Goal: Transaction & Acquisition: Purchase product/service

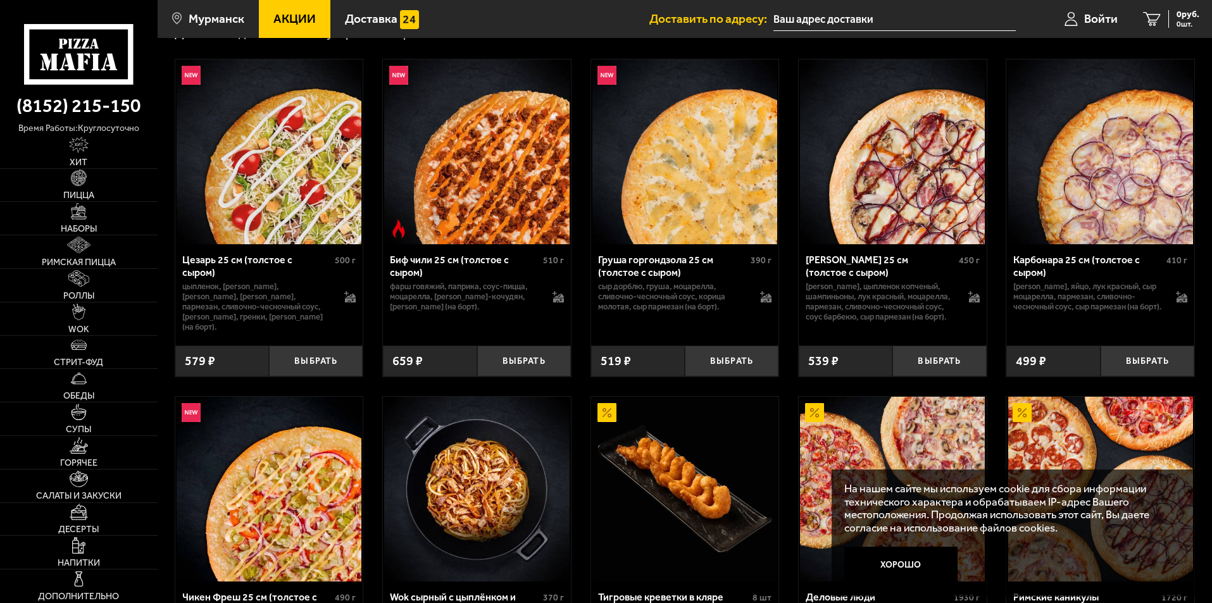
scroll to position [380, 0]
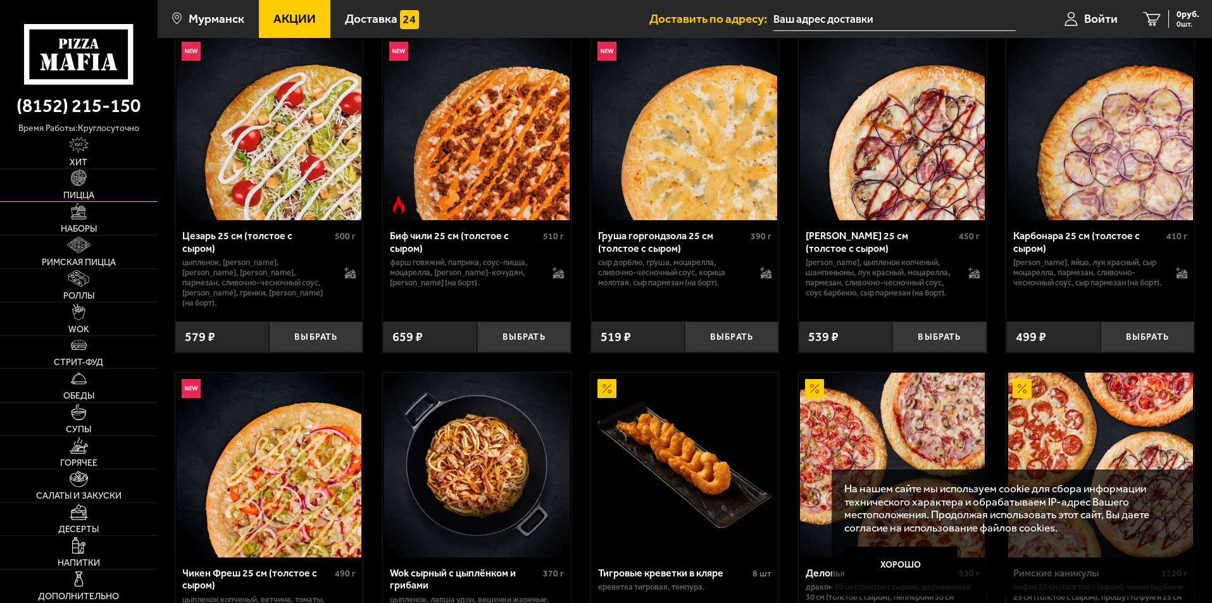
click at [90, 181] on link "Пицца" at bounding box center [79, 185] width 158 height 33
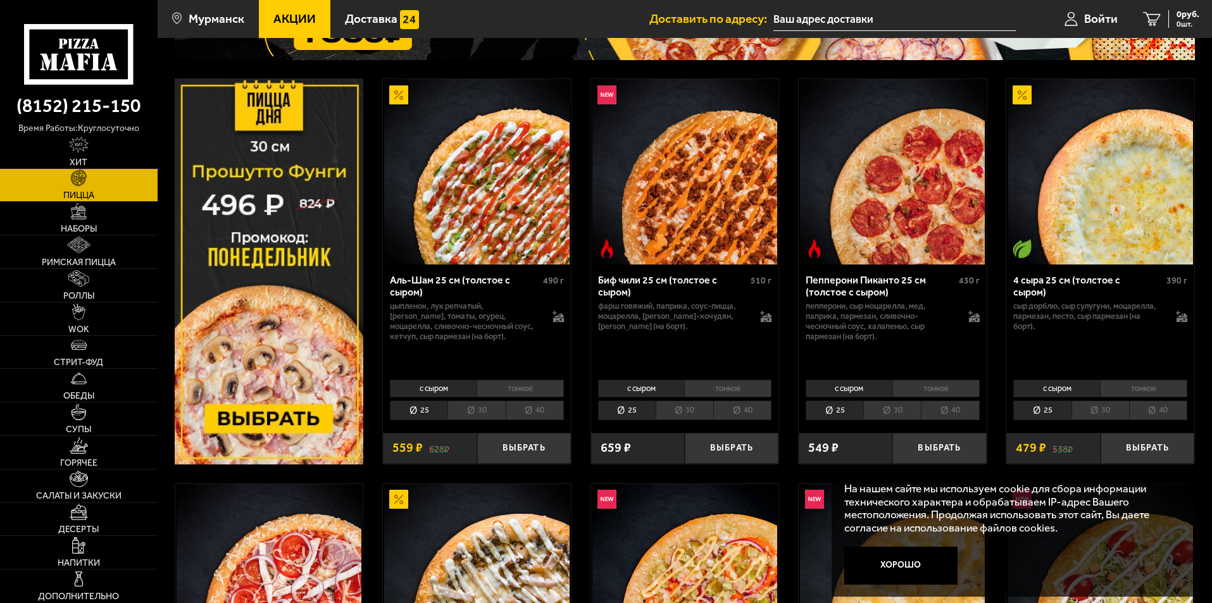
scroll to position [190, 0]
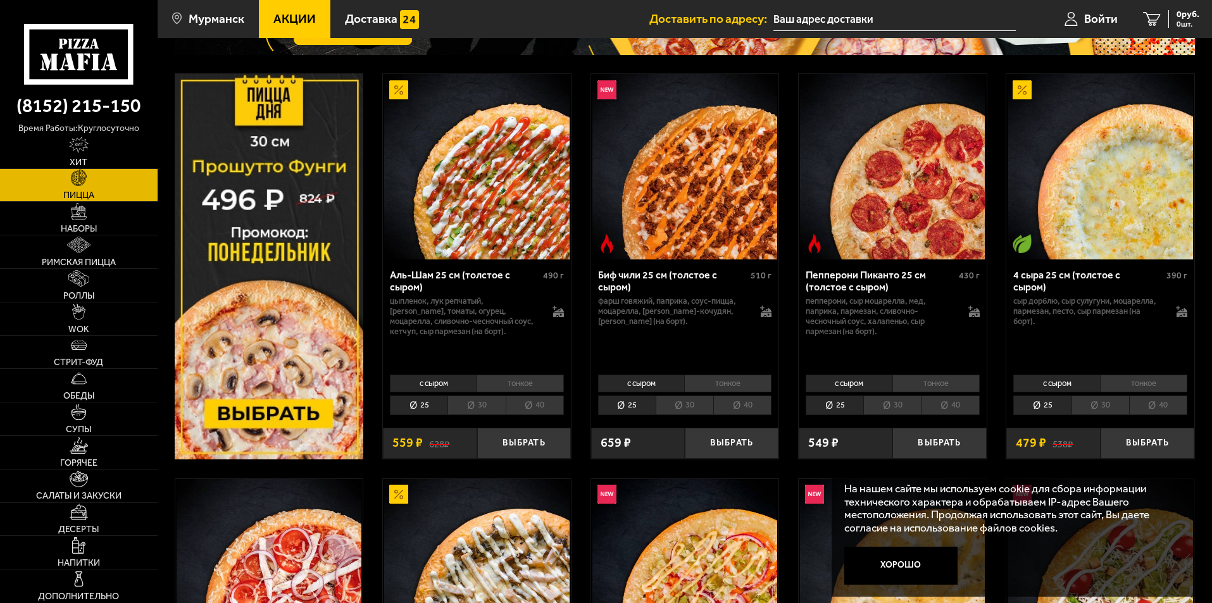
click at [497, 405] on li "30" at bounding box center [476, 405] width 58 height 20
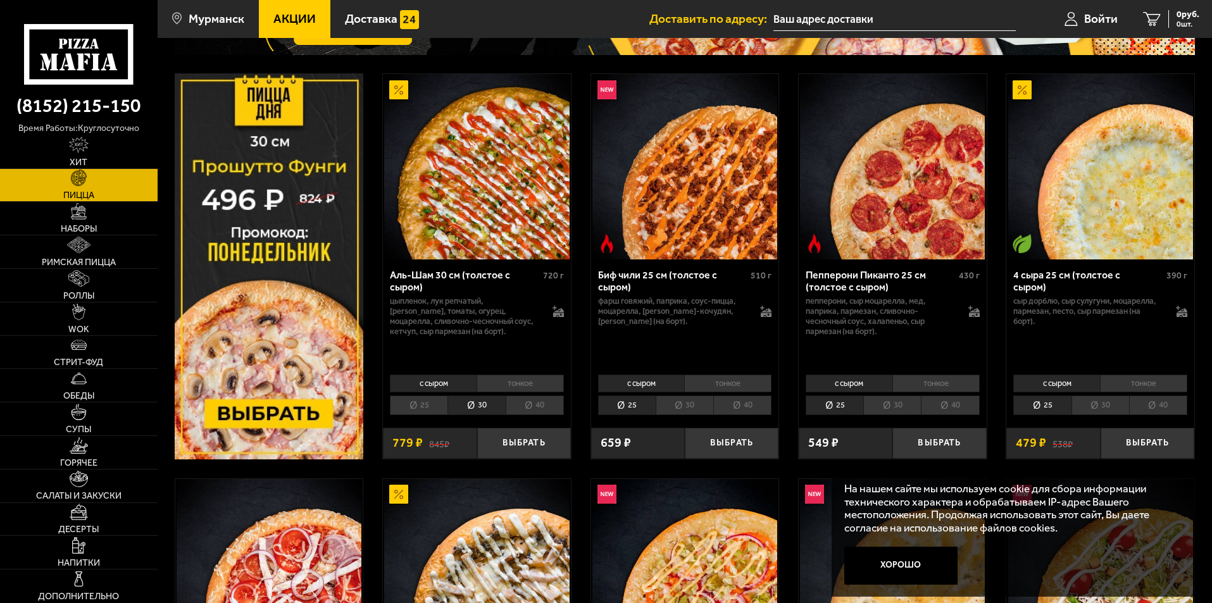
click at [525, 382] on li "тонкое" at bounding box center [519, 384] width 87 height 18
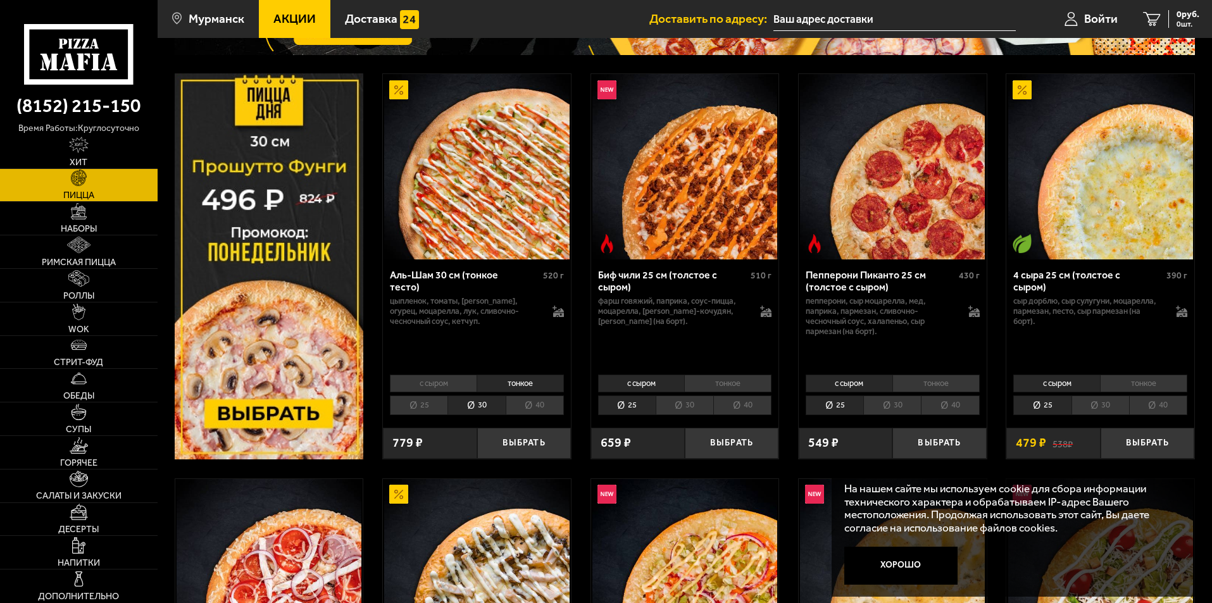
click at [677, 408] on li "30" at bounding box center [685, 405] width 58 height 20
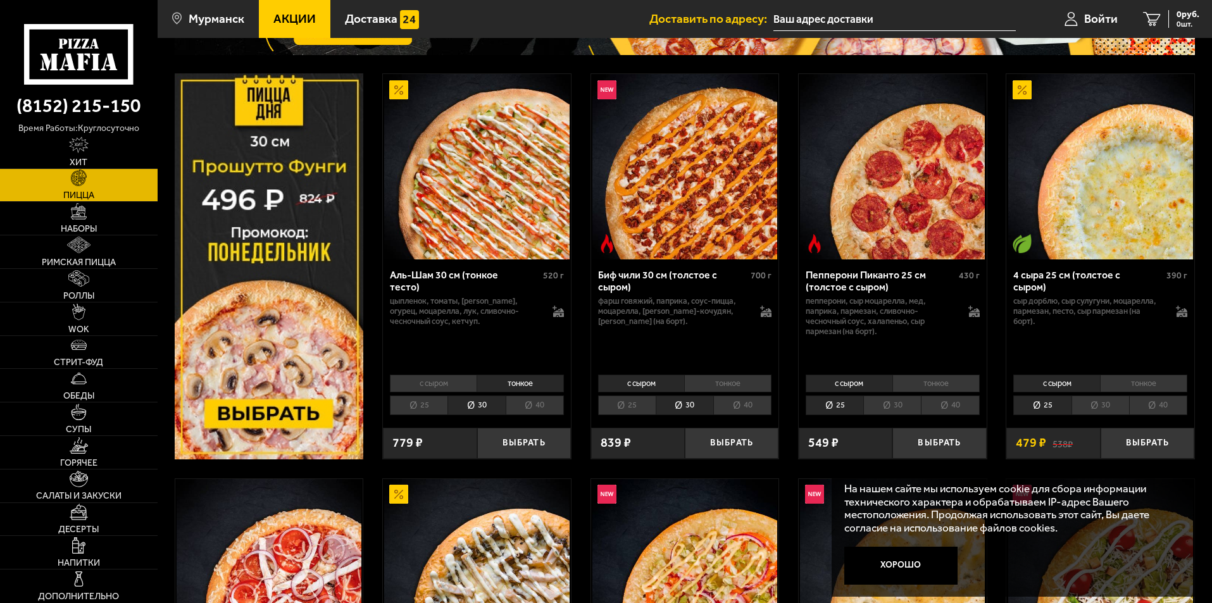
click at [707, 390] on li "тонкое" at bounding box center [727, 384] width 87 height 18
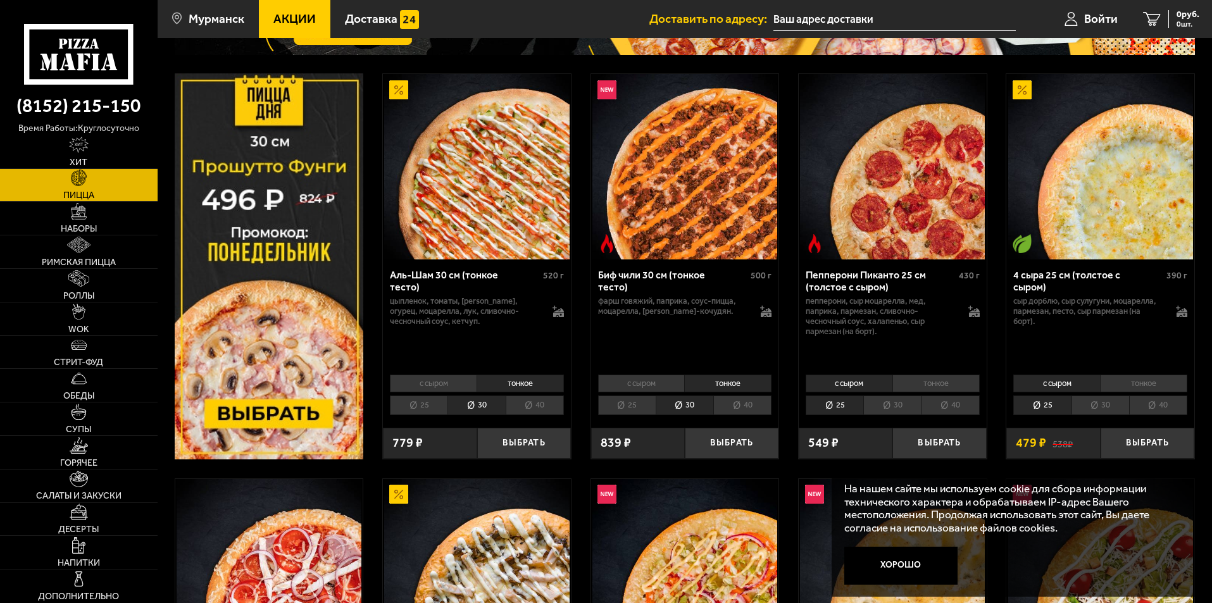
click at [906, 401] on li "30" at bounding box center [892, 405] width 58 height 20
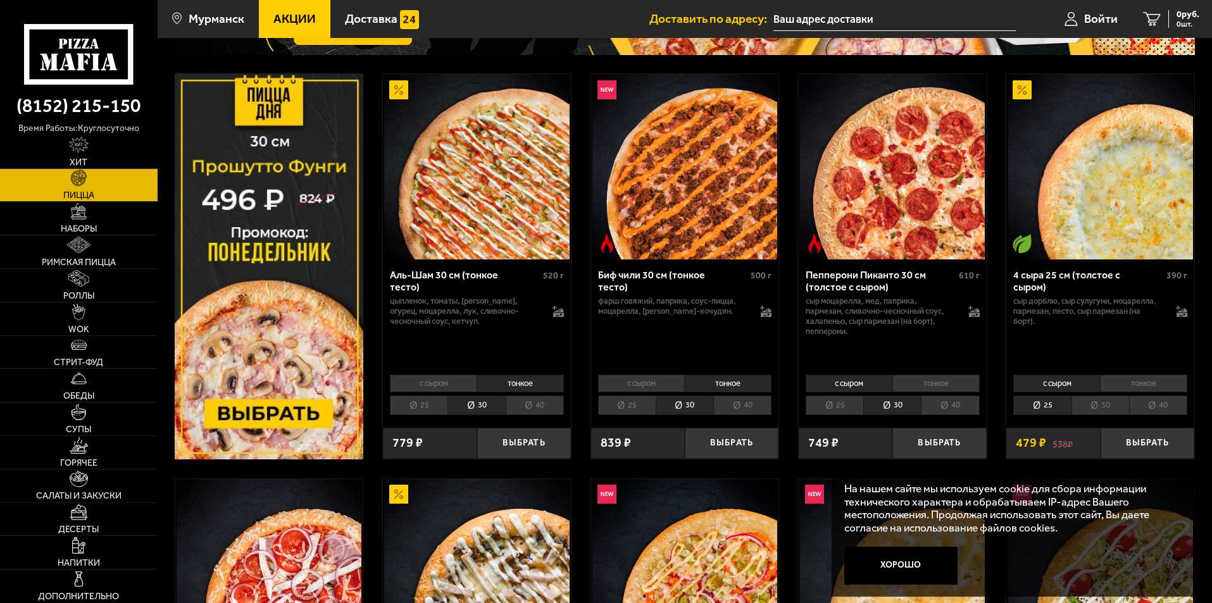
click at [935, 381] on li "тонкое" at bounding box center [935, 384] width 87 height 18
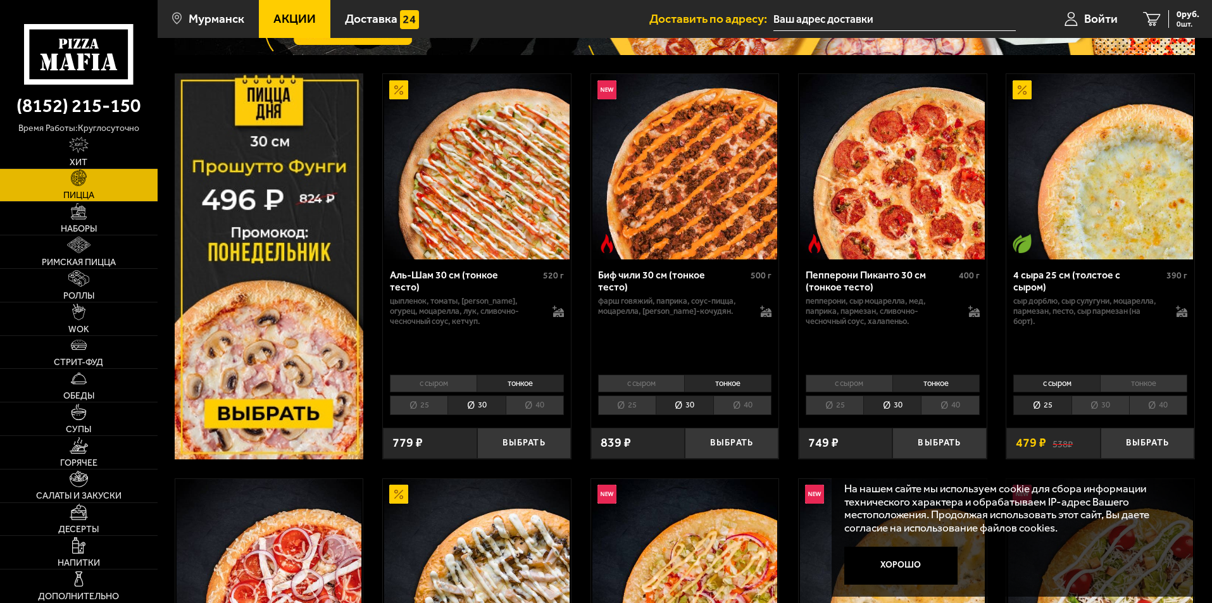
click at [1119, 401] on li "30" at bounding box center [1100, 405] width 58 height 20
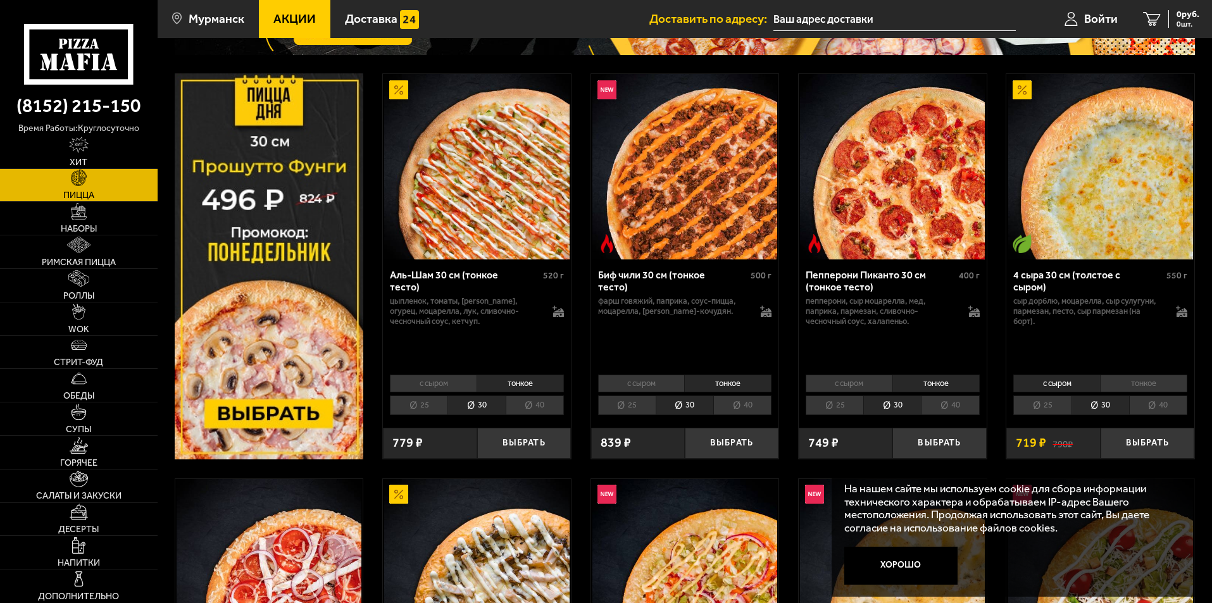
click at [1139, 380] on li "тонкое" at bounding box center [1143, 384] width 87 height 18
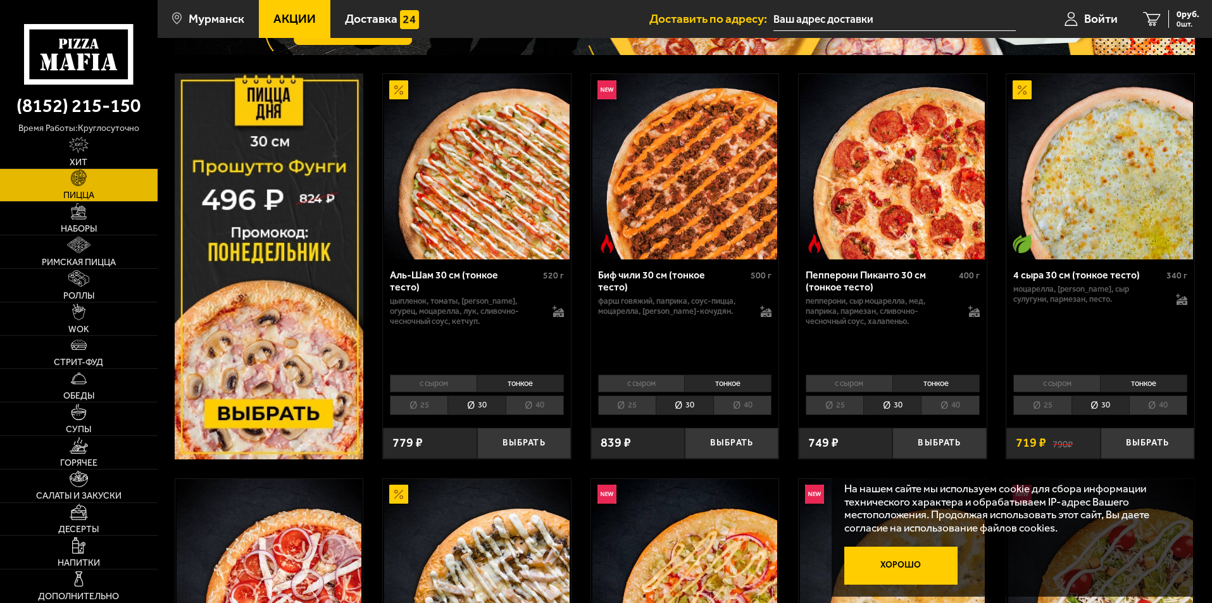
click at [933, 558] on button "Хорошо" at bounding box center [901, 566] width 114 height 38
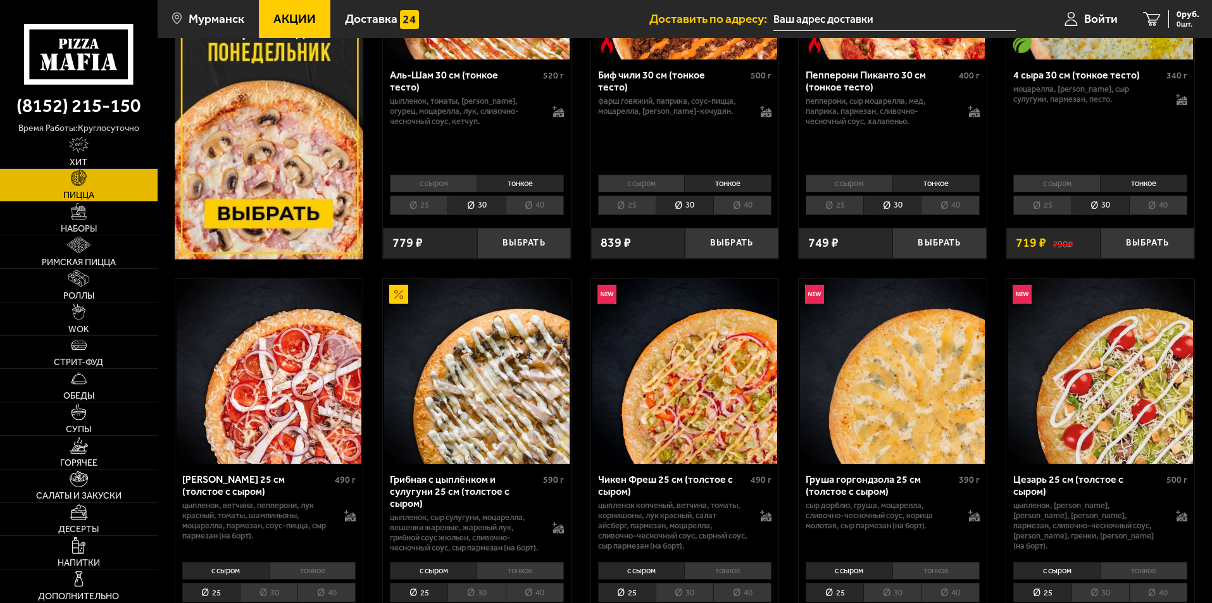
scroll to position [443, 0]
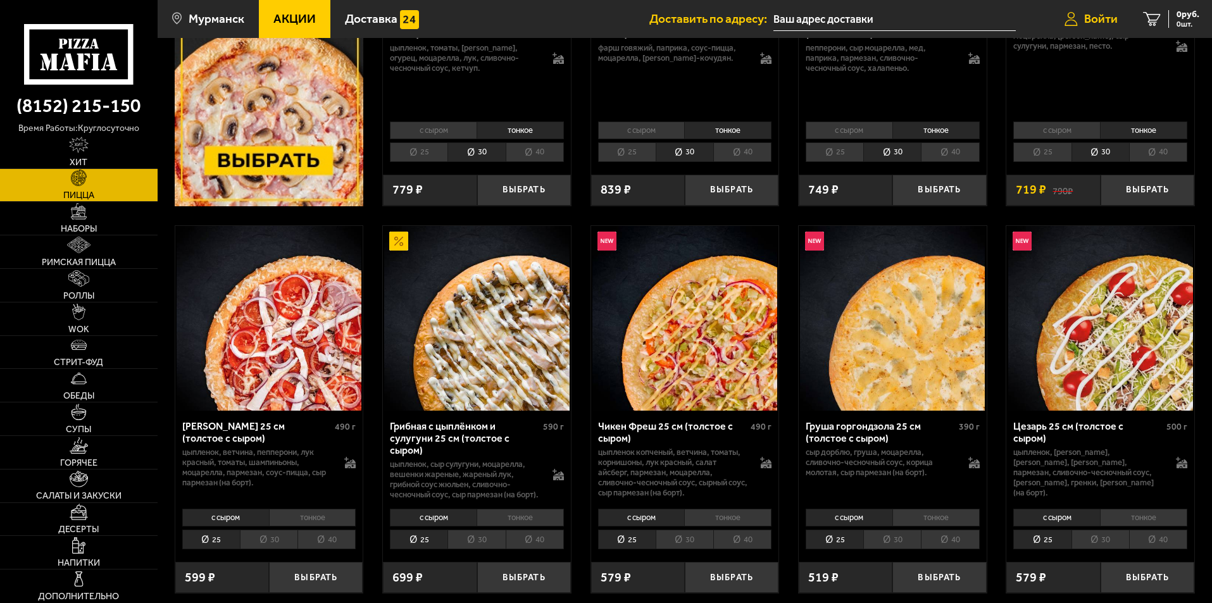
click at [1089, 15] on span "Войти" at bounding box center [1101, 19] width 34 height 12
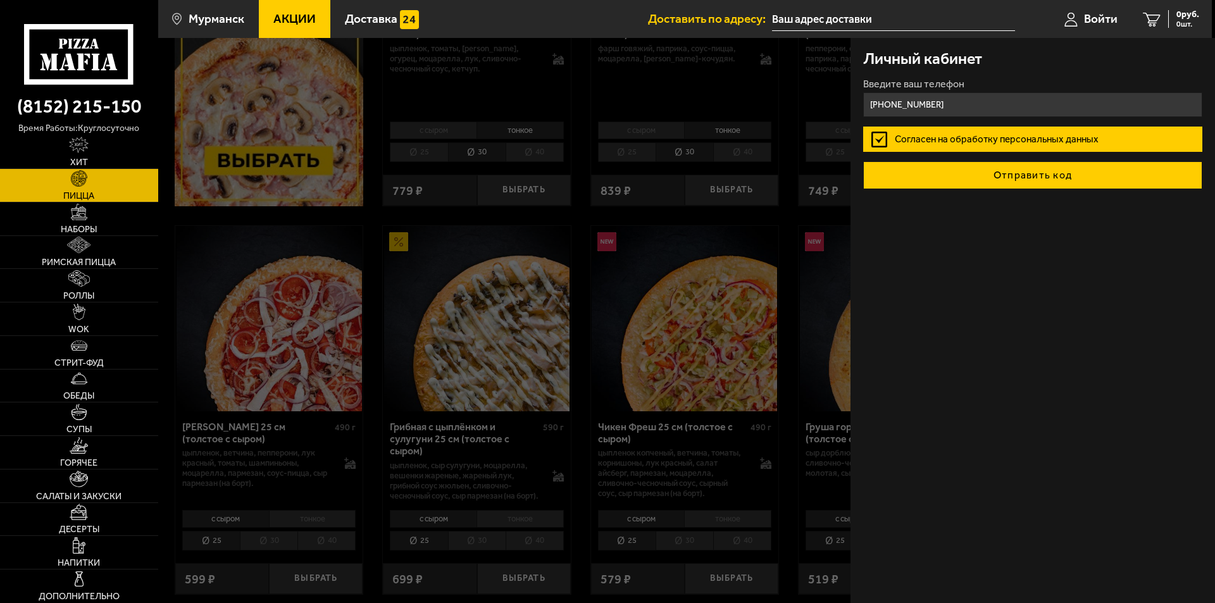
type input "[PHONE_NUMBER]"
click at [954, 176] on button "Отправить код" at bounding box center [1032, 175] width 339 height 28
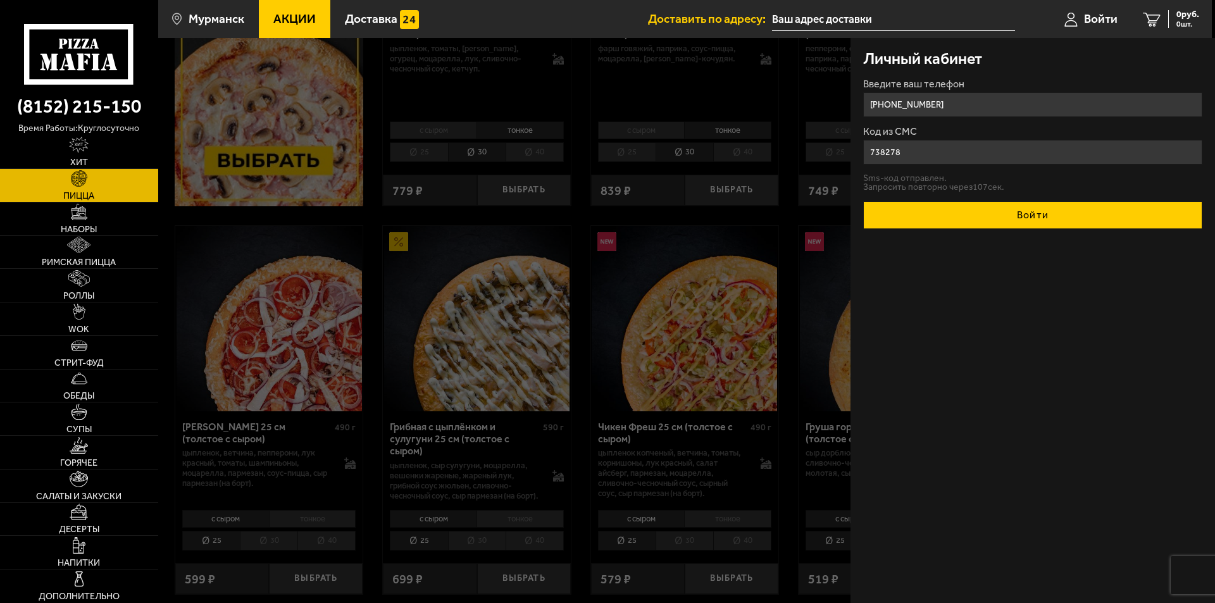
type input "738278"
click at [1021, 209] on button "Войти" at bounding box center [1032, 215] width 339 height 28
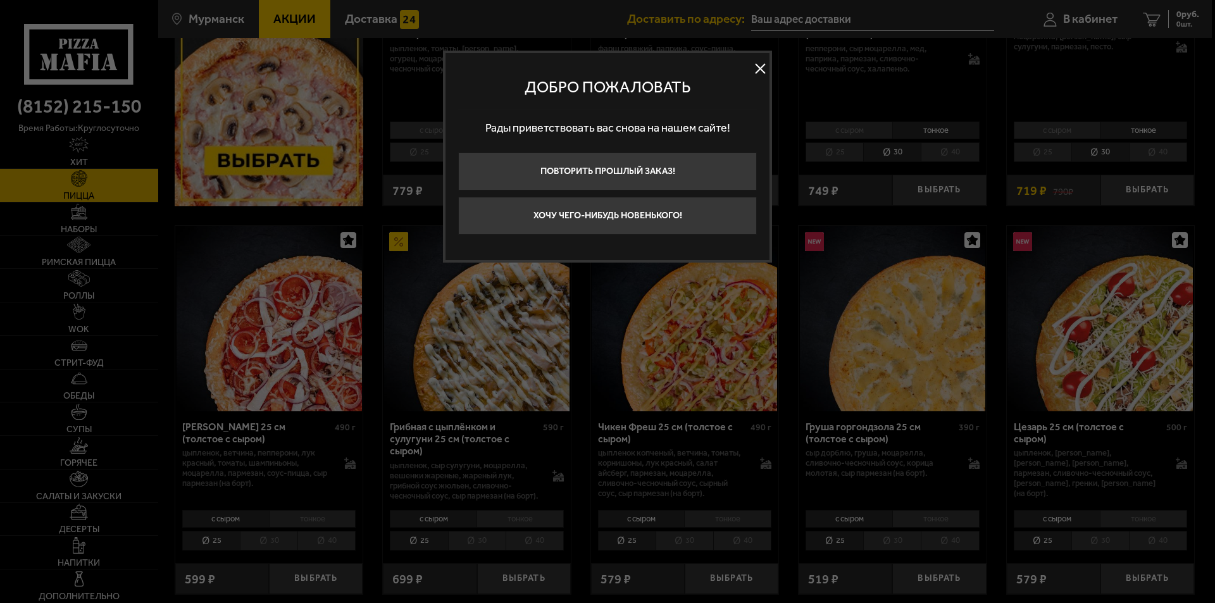
click at [757, 63] on button at bounding box center [759, 68] width 19 height 19
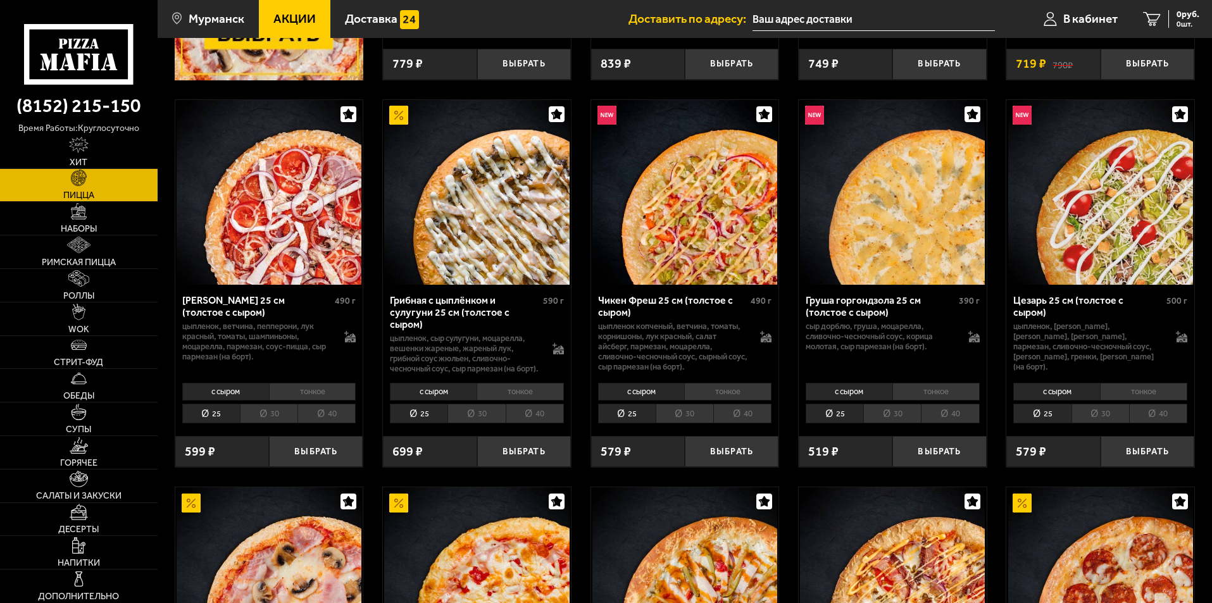
scroll to position [569, 0]
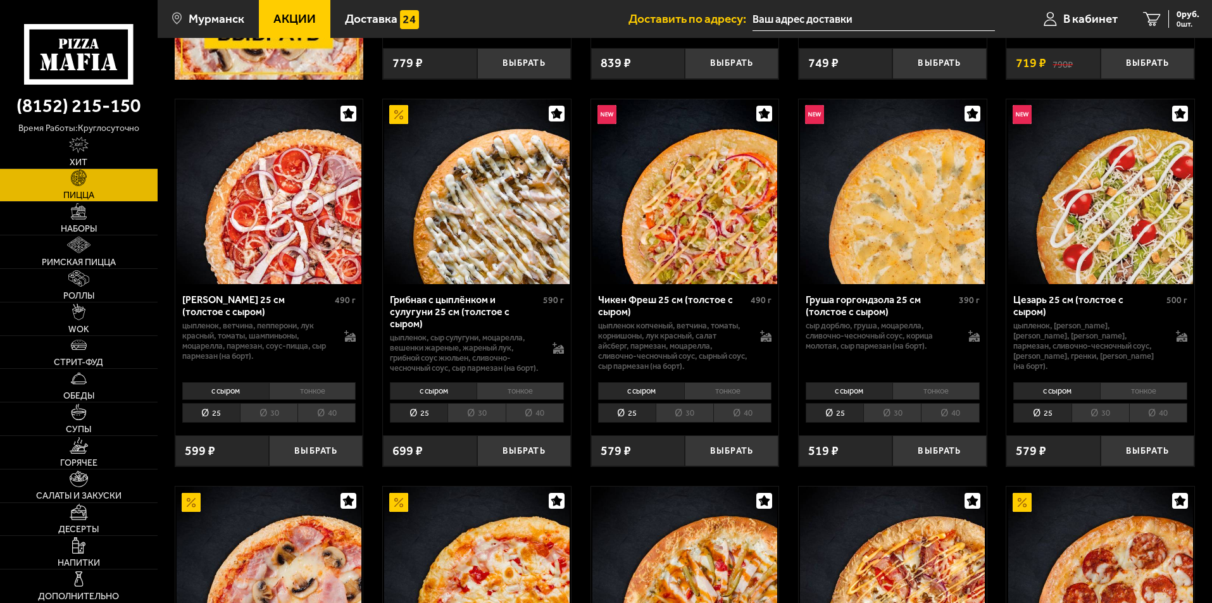
click at [276, 423] on li "30" at bounding box center [269, 413] width 58 height 20
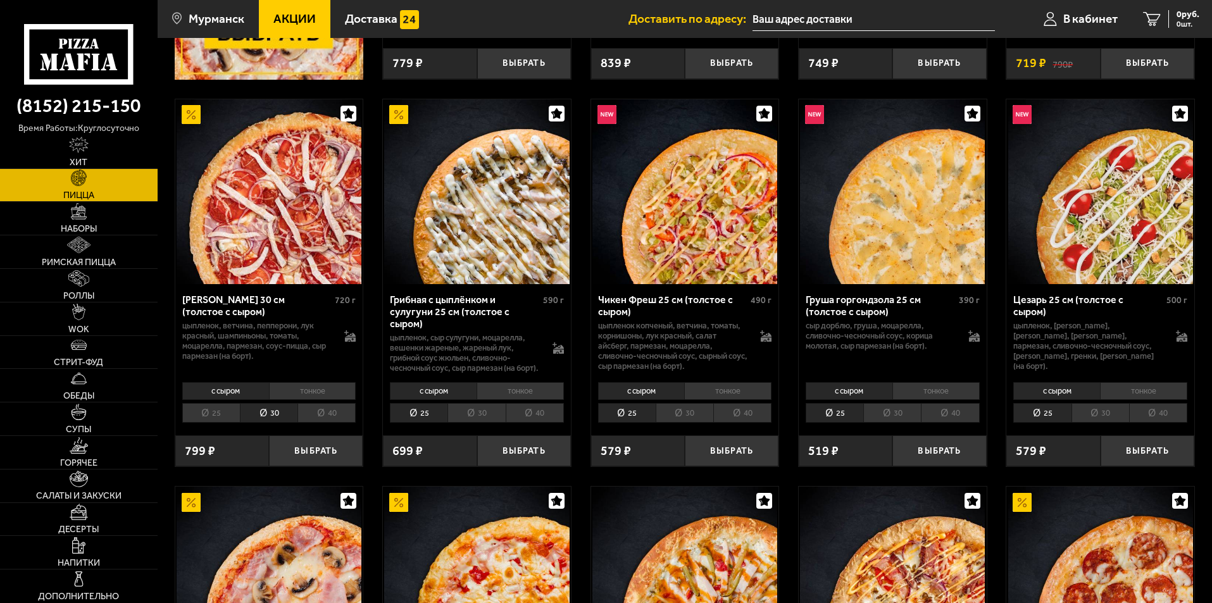
click at [312, 396] on li "тонкое" at bounding box center [312, 391] width 87 height 18
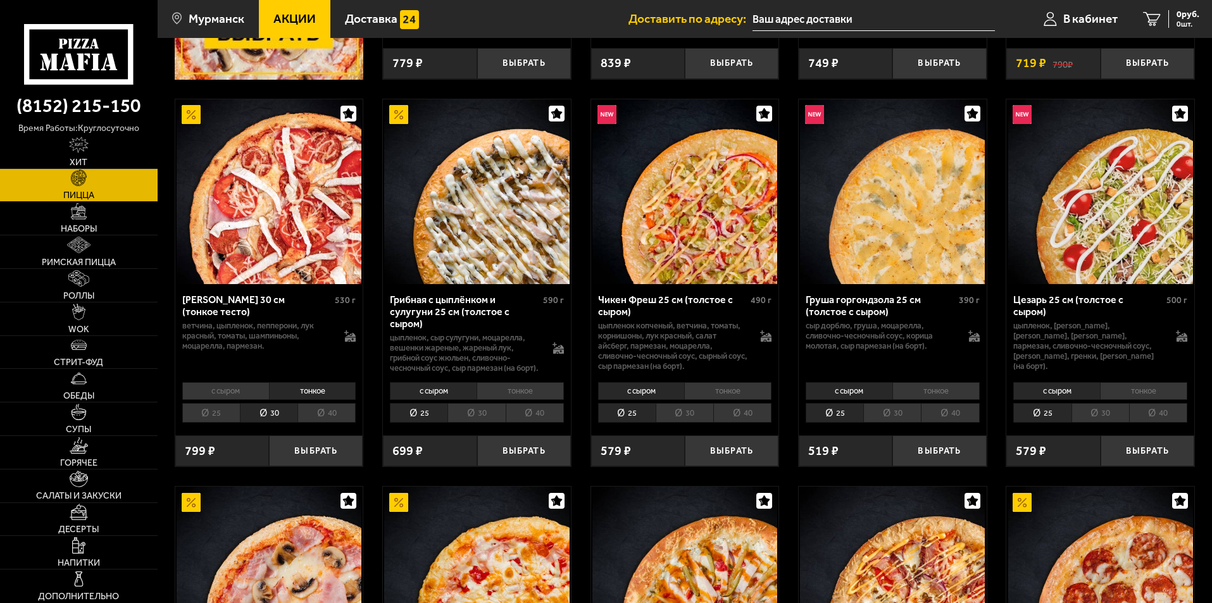
click at [463, 423] on li "30" at bounding box center [476, 413] width 58 height 20
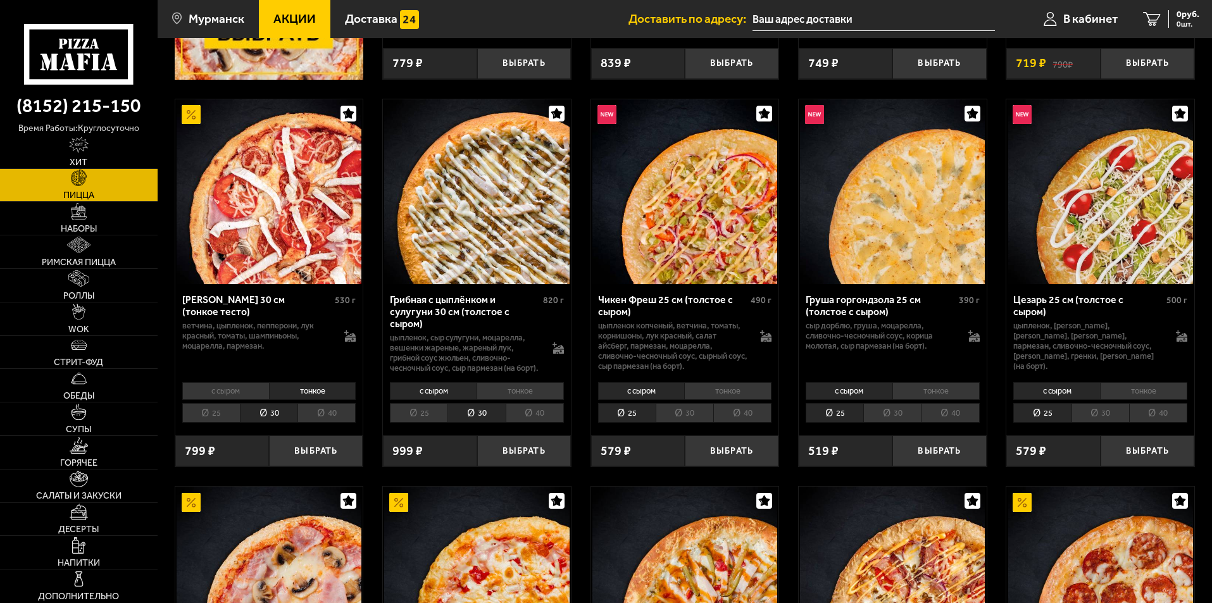
click at [482, 400] on li "тонкое" at bounding box center [519, 391] width 87 height 18
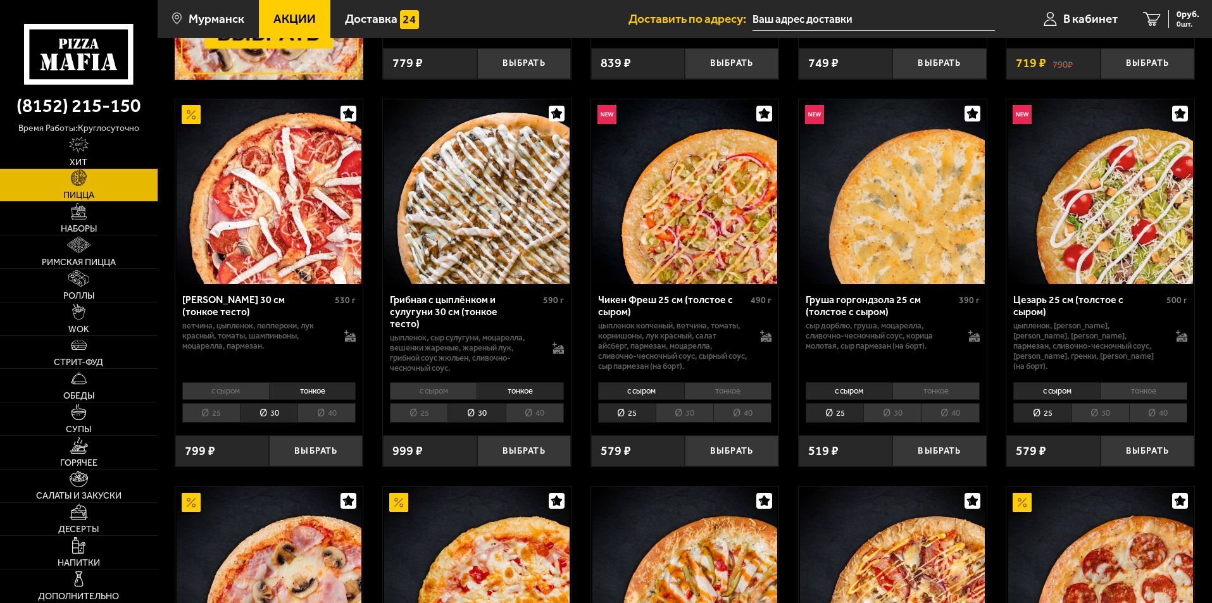
click at [660, 411] on li "30" at bounding box center [685, 413] width 58 height 20
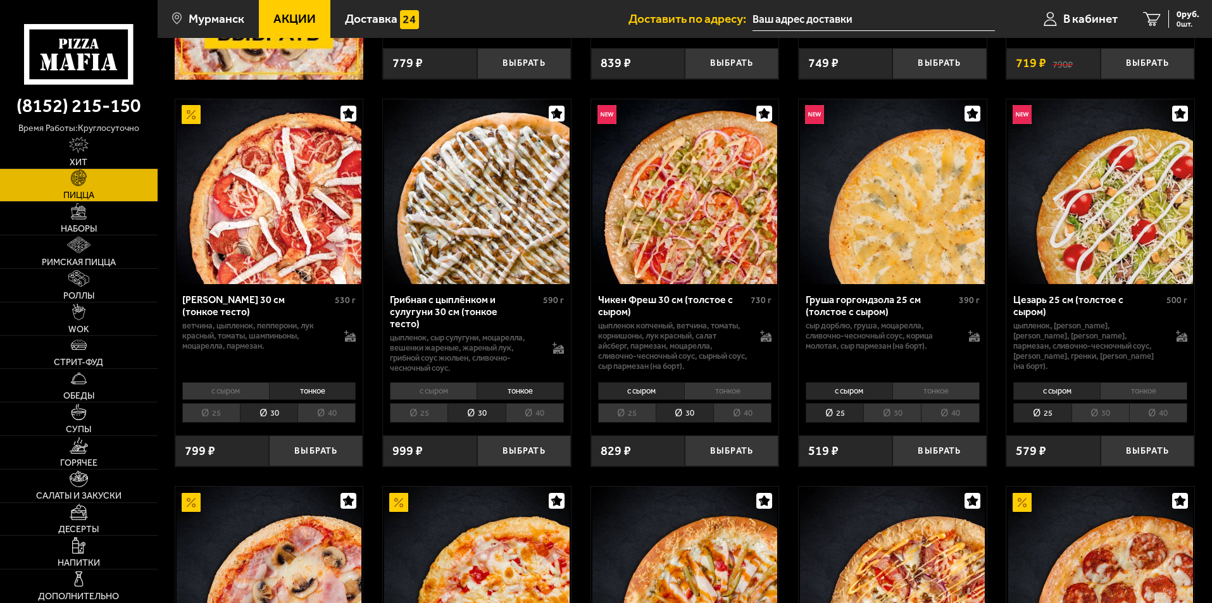
click at [708, 389] on li "тонкое" at bounding box center [727, 391] width 87 height 18
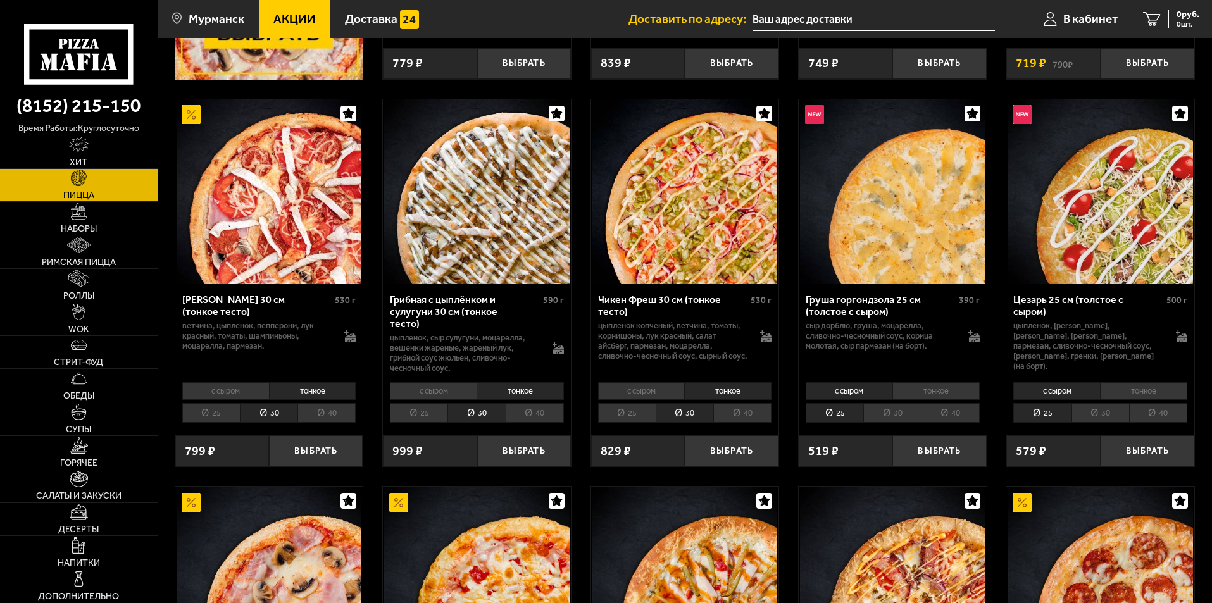
click at [885, 409] on li "30" at bounding box center [892, 413] width 58 height 20
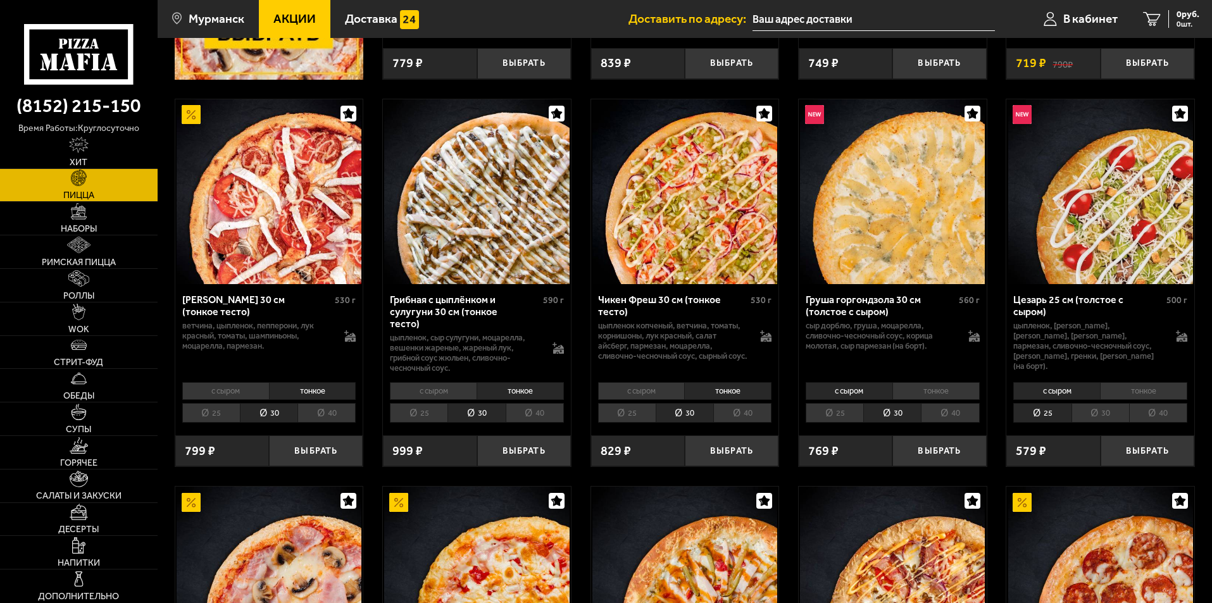
click at [909, 398] on li "тонкое" at bounding box center [935, 391] width 87 height 18
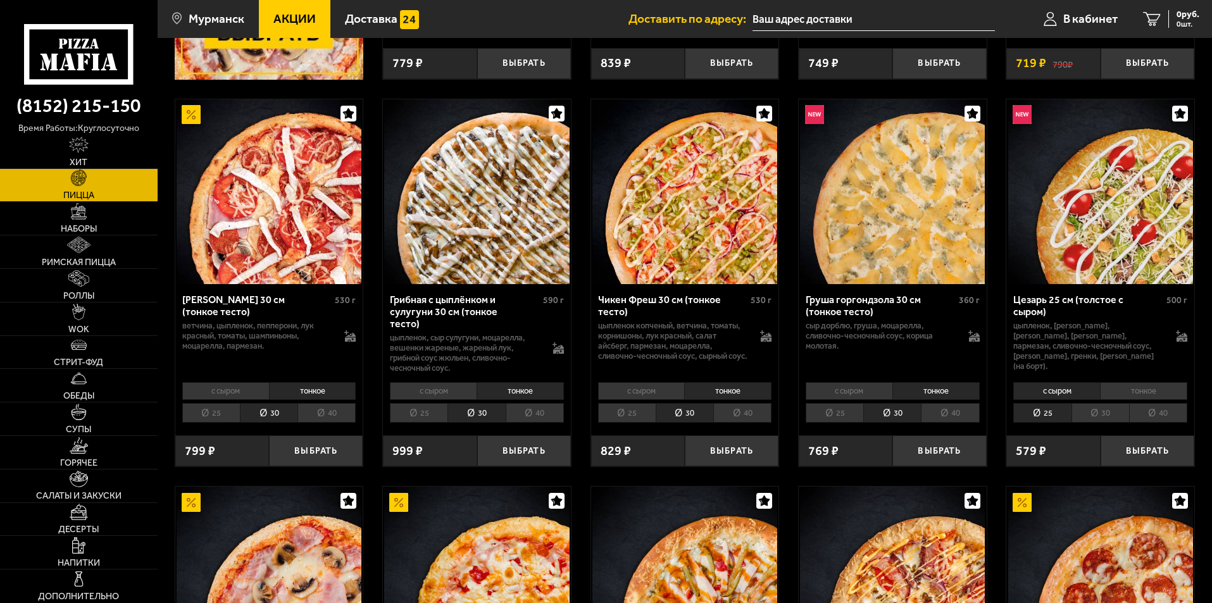
click at [1097, 406] on li "30" at bounding box center [1100, 413] width 58 height 20
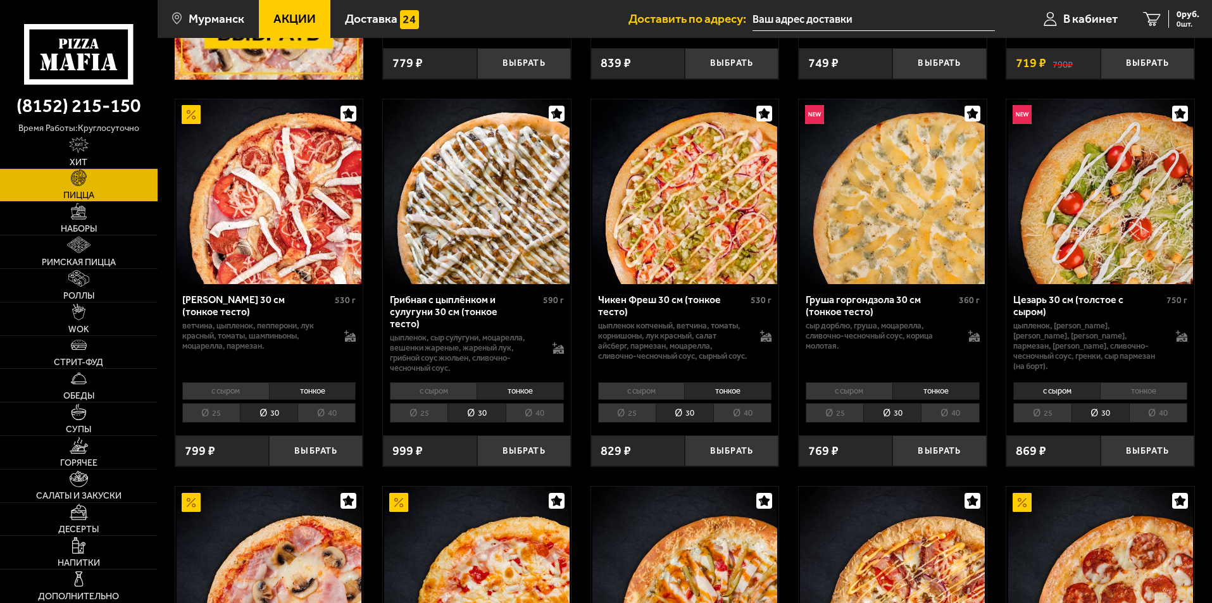
click at [1125, 389] on li "тонкое" at bounding box center [1143, 391] width 87 height 18
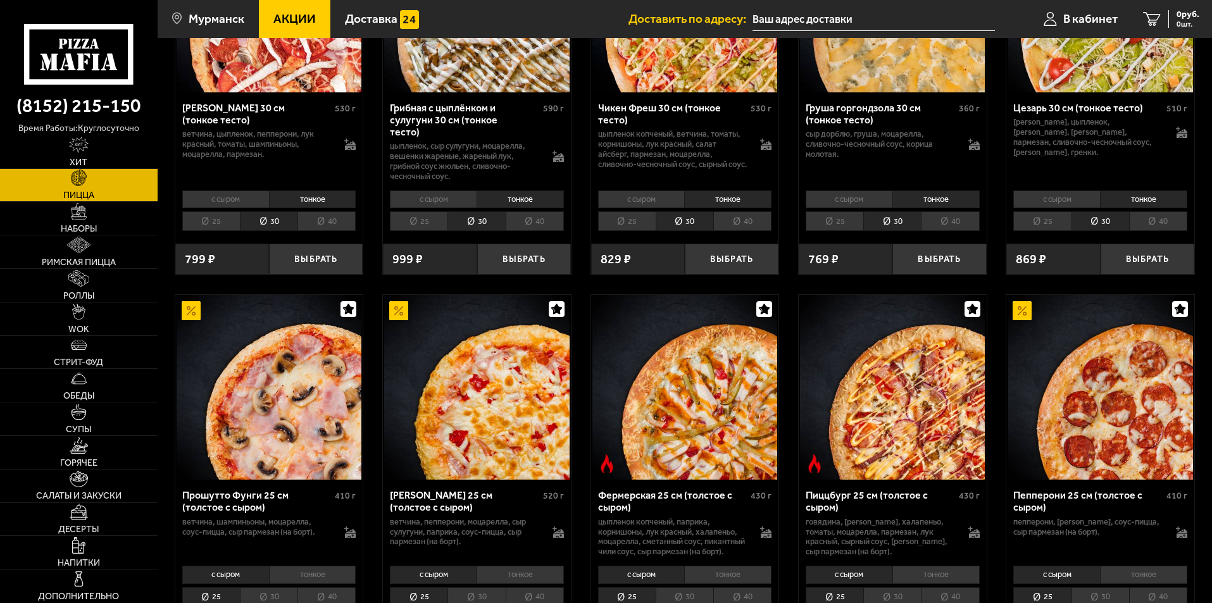
scroll to position [823, 0]
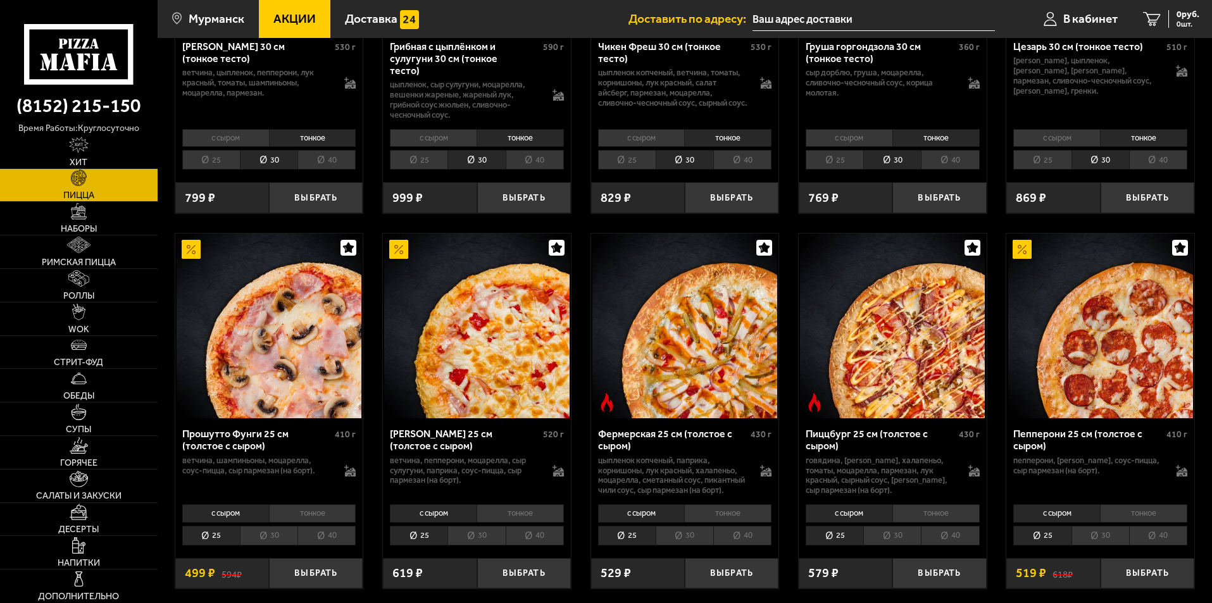
click at [270, 545] on li "30" at bounding box center [269, 536] width 58 height 20
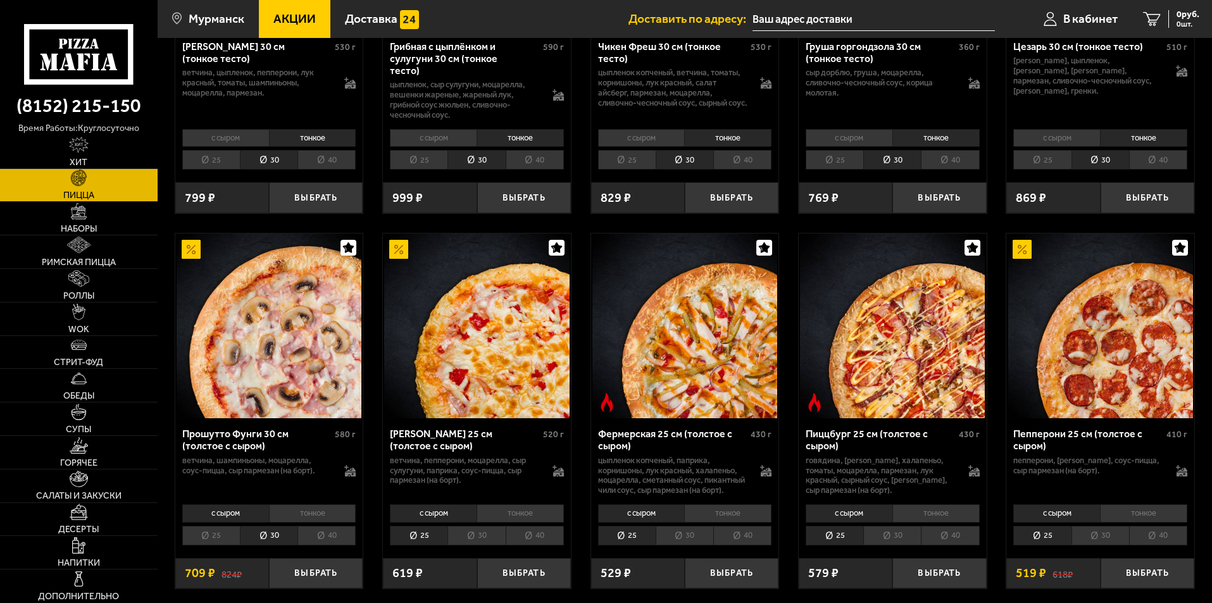
click at [301, 521] on li "тонкое" at bounding box center [312, 513] width 87 height 18
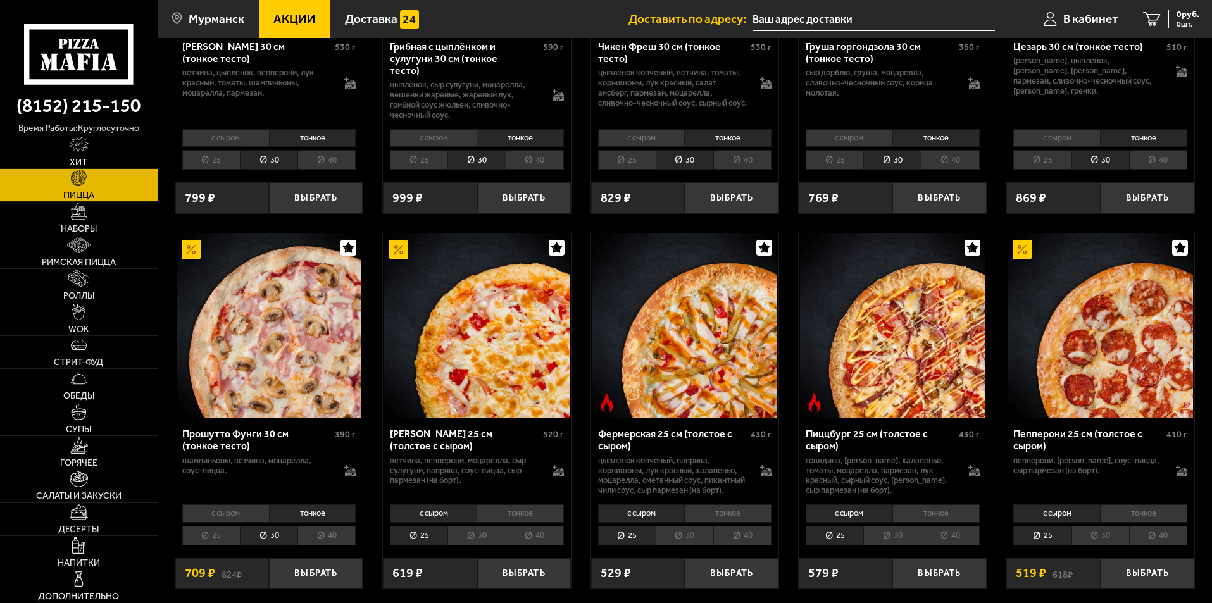
click at [464, 545] on li "30" at bounding box center [476, 536] width 58 height 20
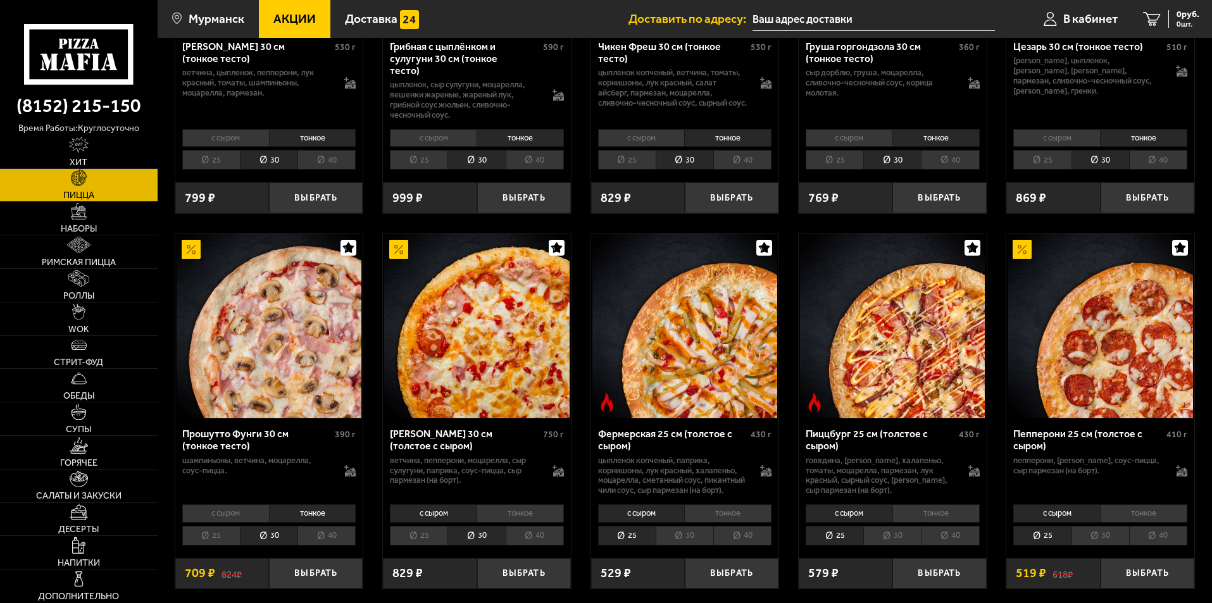
click at [508, 522] on li "тонкое" at bounding box center [519, 513] width 87 height 18
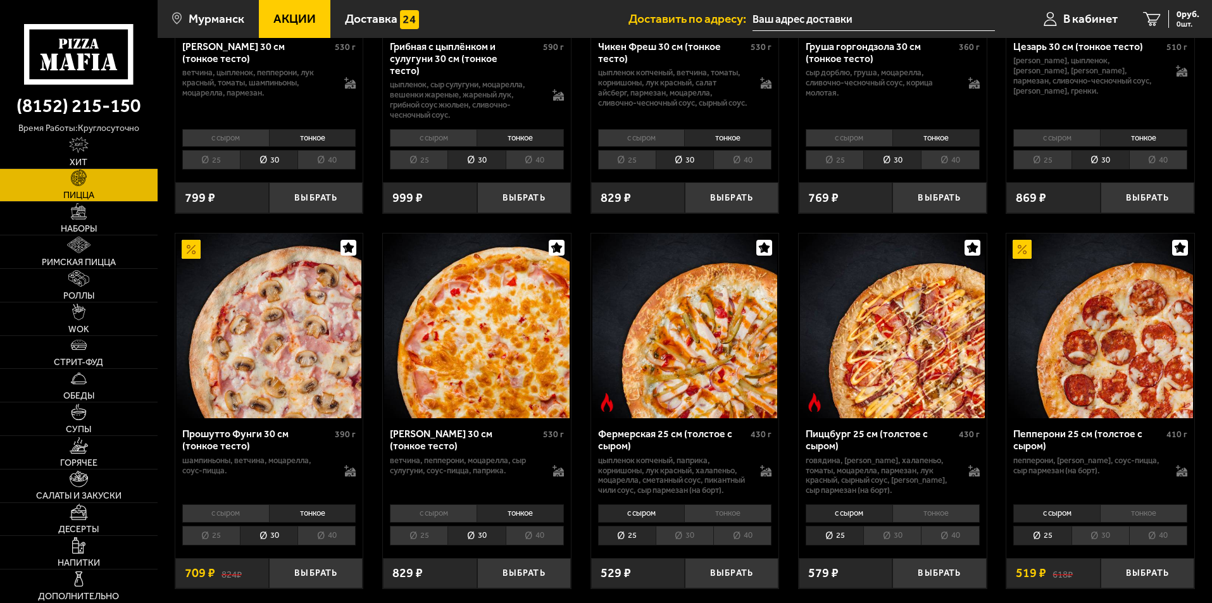
click at [686, 545] on li "30" at bounding box center [685, 536] width 58 height 20
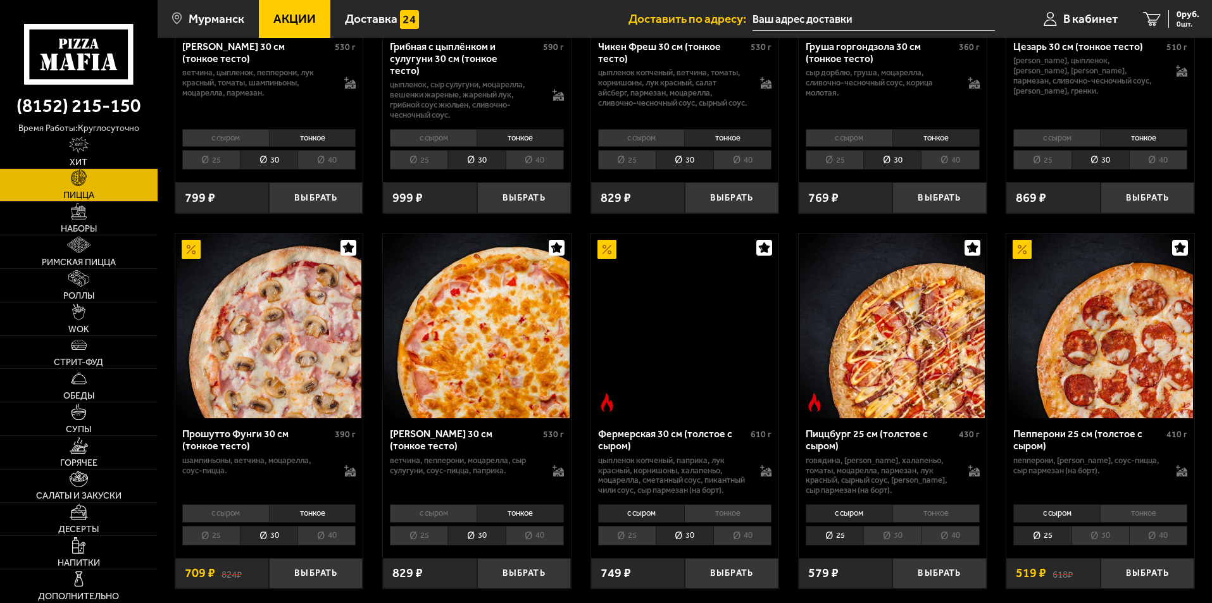
click at [725, 522] on li "тонкое" at bounding box center [727, 513] width 87 height 18
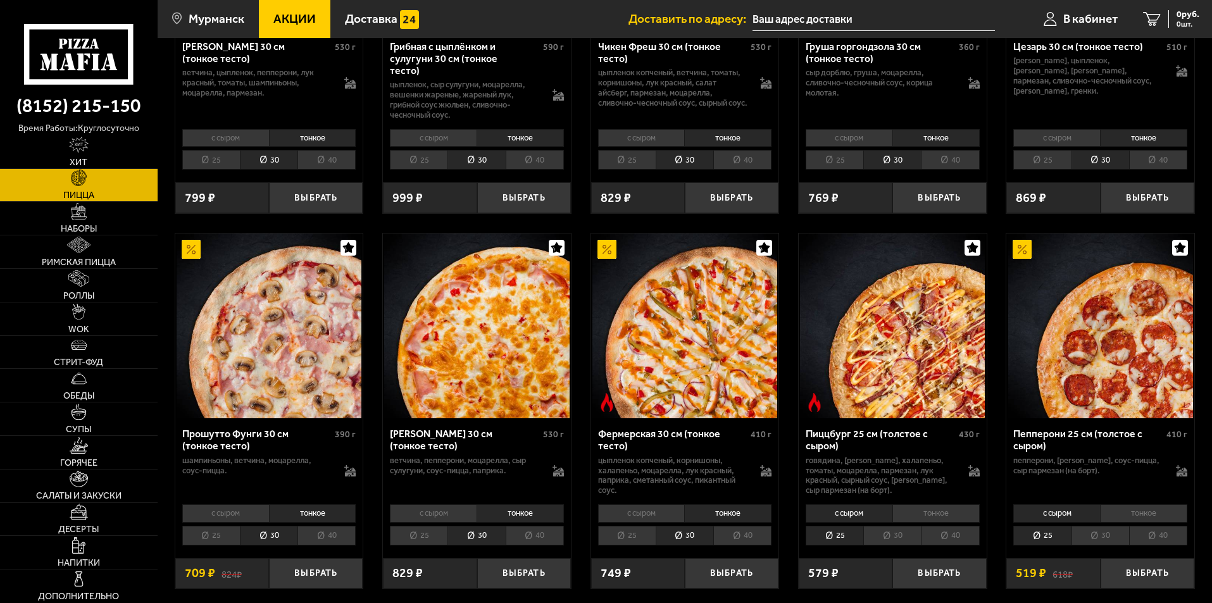
click at [905, 540] on li "30" at bounding box center [892, 536] width 58 height 20
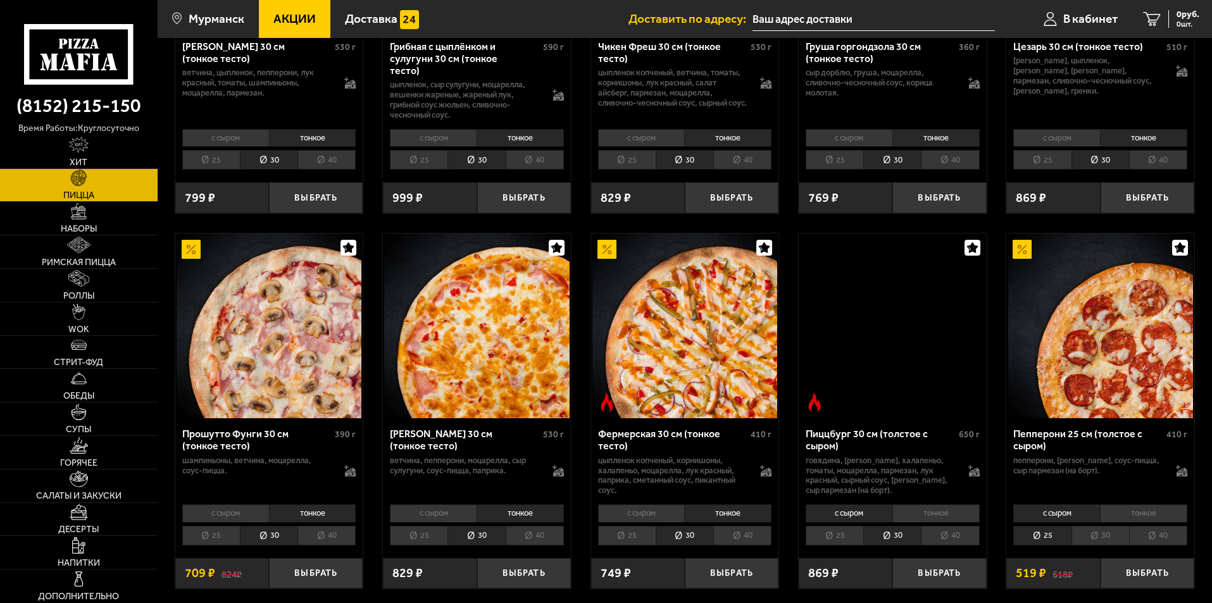
click at [931, 510] on li "тонкое" at bounding box center [935, 513] width 87 height 18
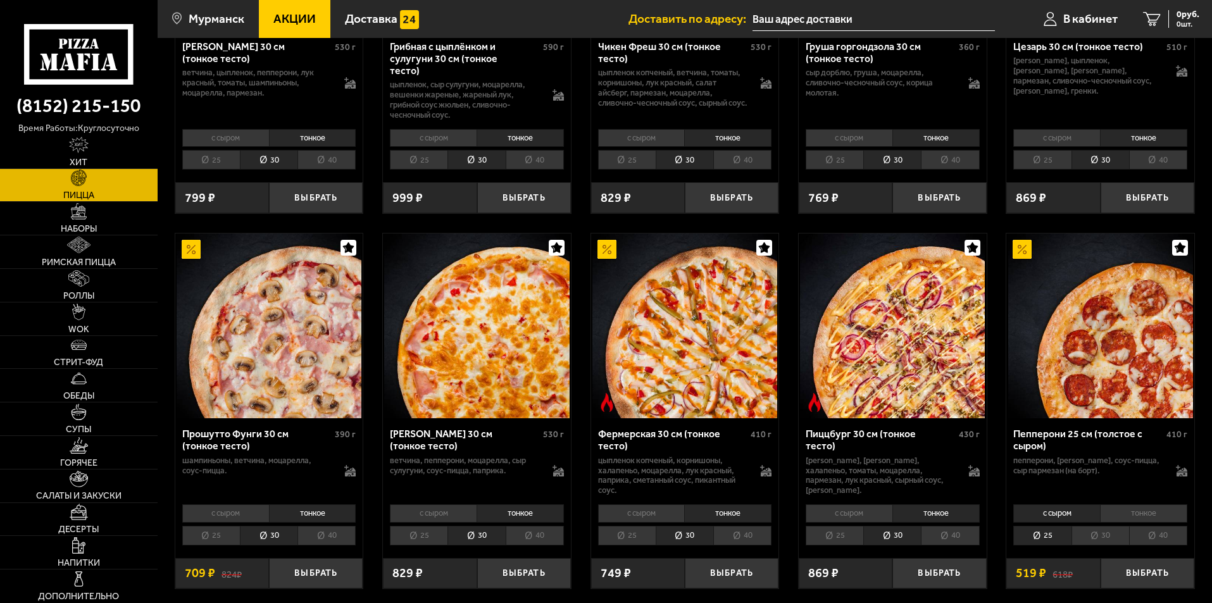
click at [1106, 533] on li "30" at bounding box center [1100, 536] width 58 height 20
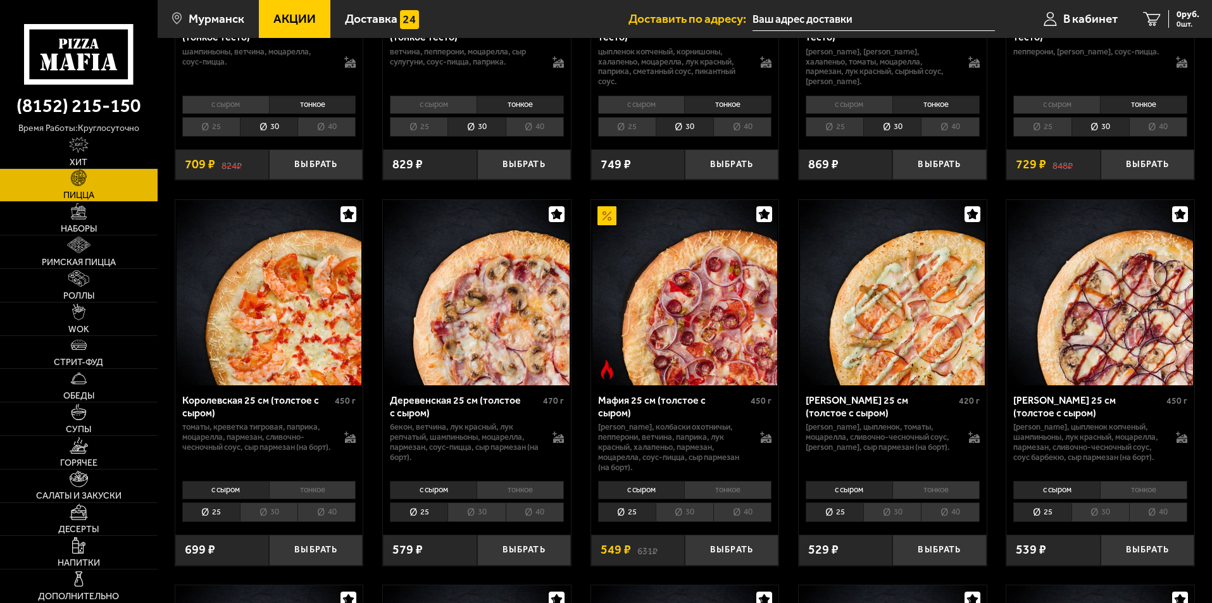
scroll to position [1392, 0]
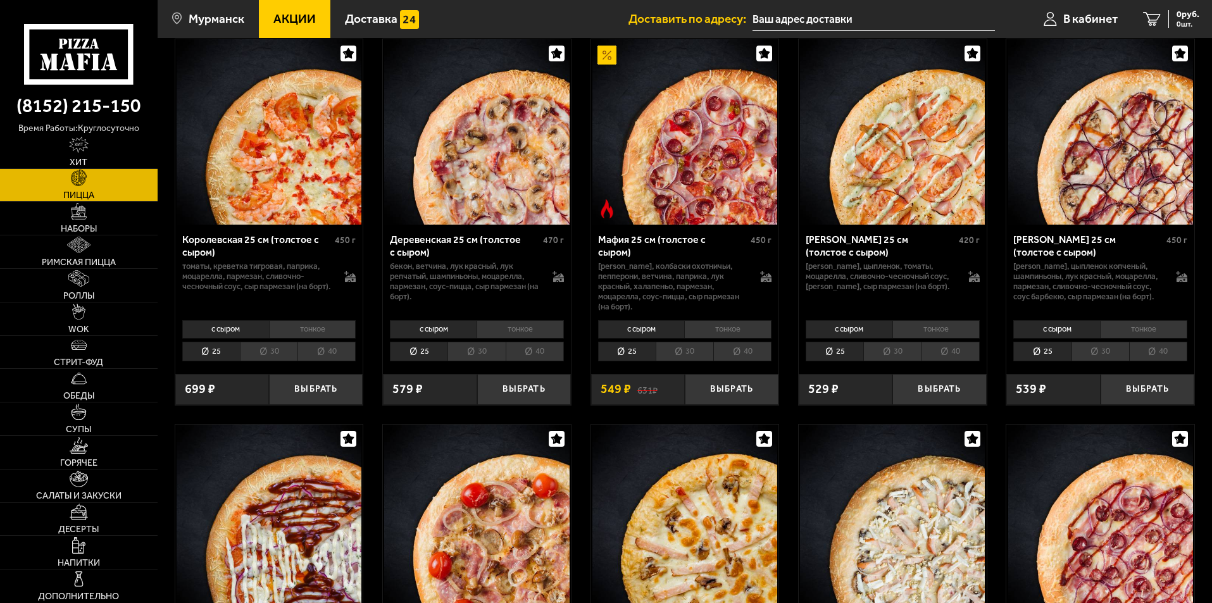
click at [274, 350] on li "30" at bounding box center [269, 352] width 58 height 20
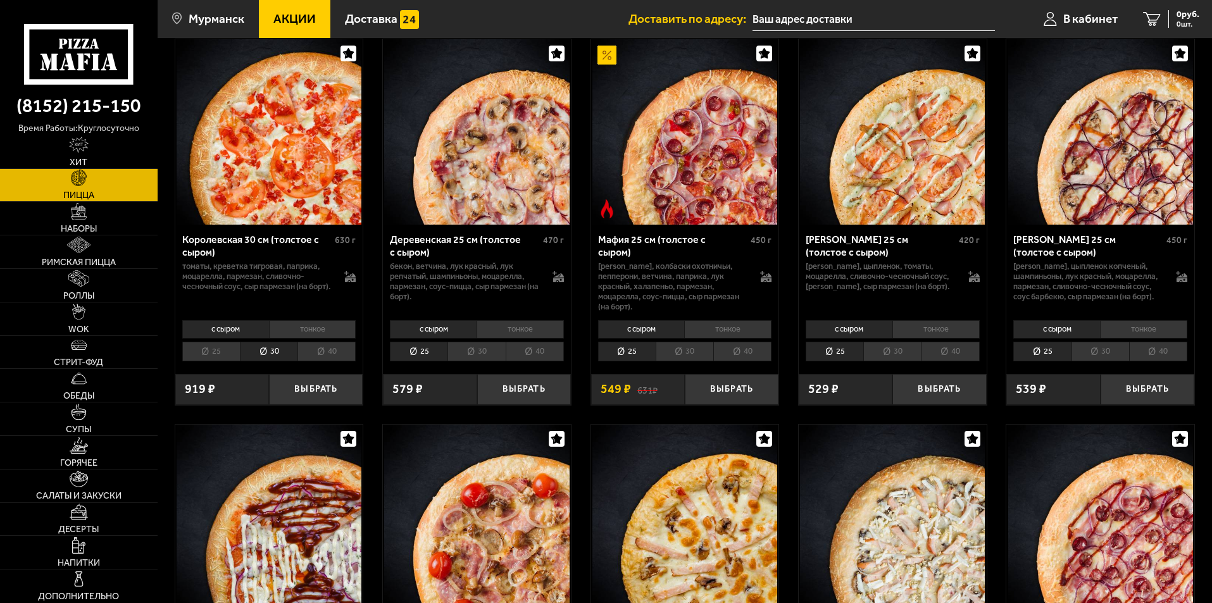
click at [308, 320] on li "тонкое" at bounding box center [312, 329] width 87 height 18
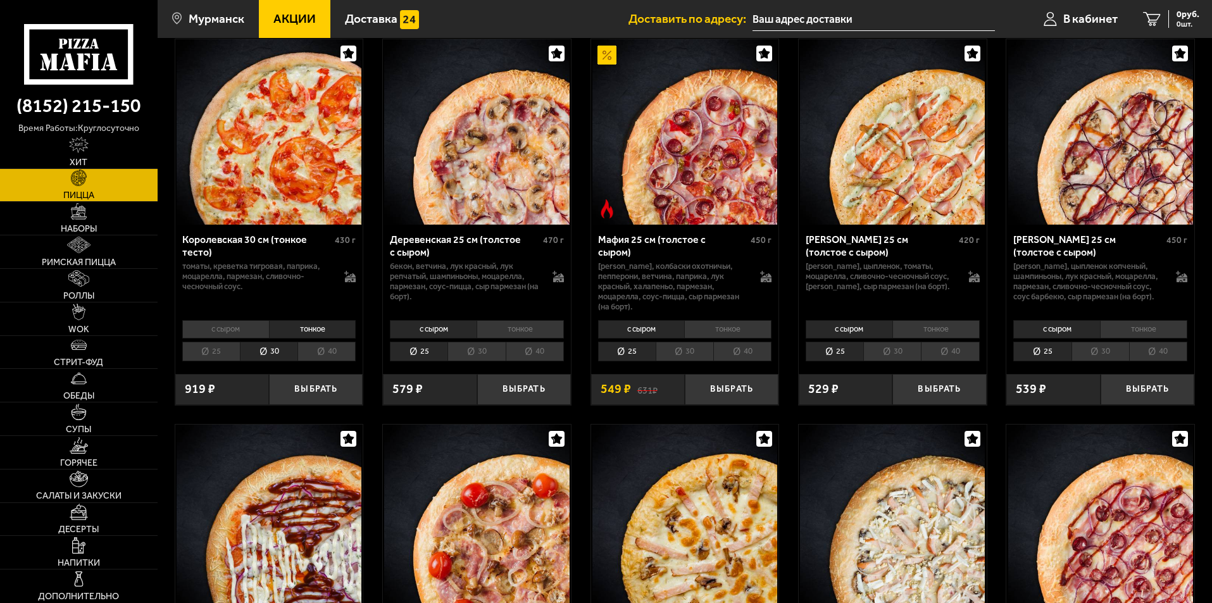
click at [474, 344] on li "30" at bounding box center [476, 352] width 58 height 20
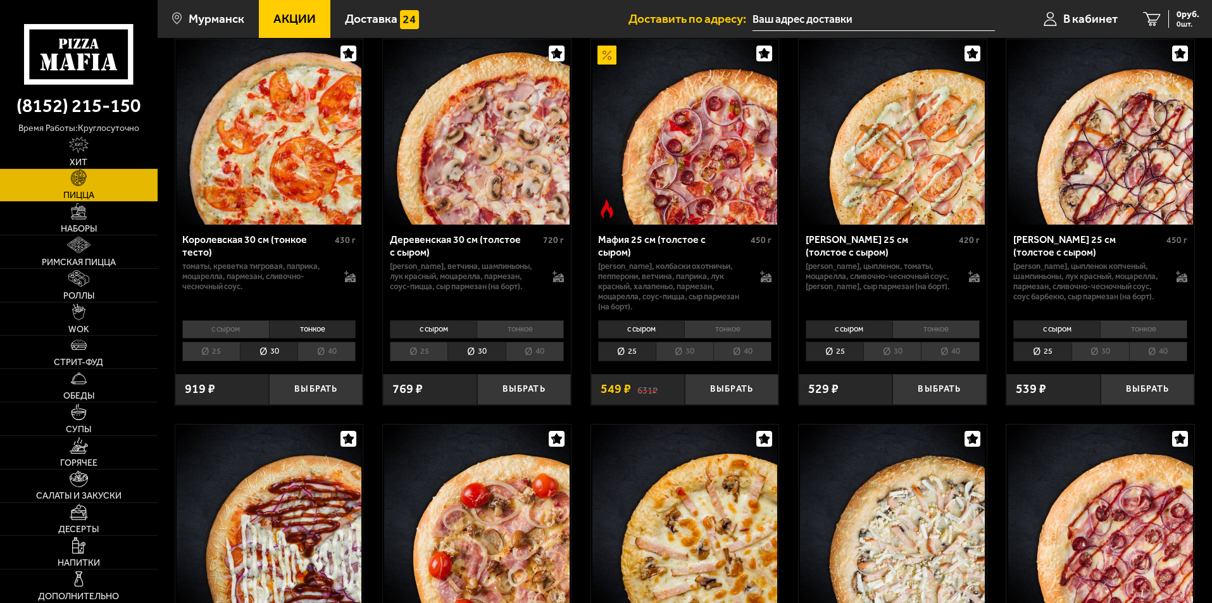
click at [498, 327] on li "тонкое" at bounding box center [519, 329] width 87 height 18
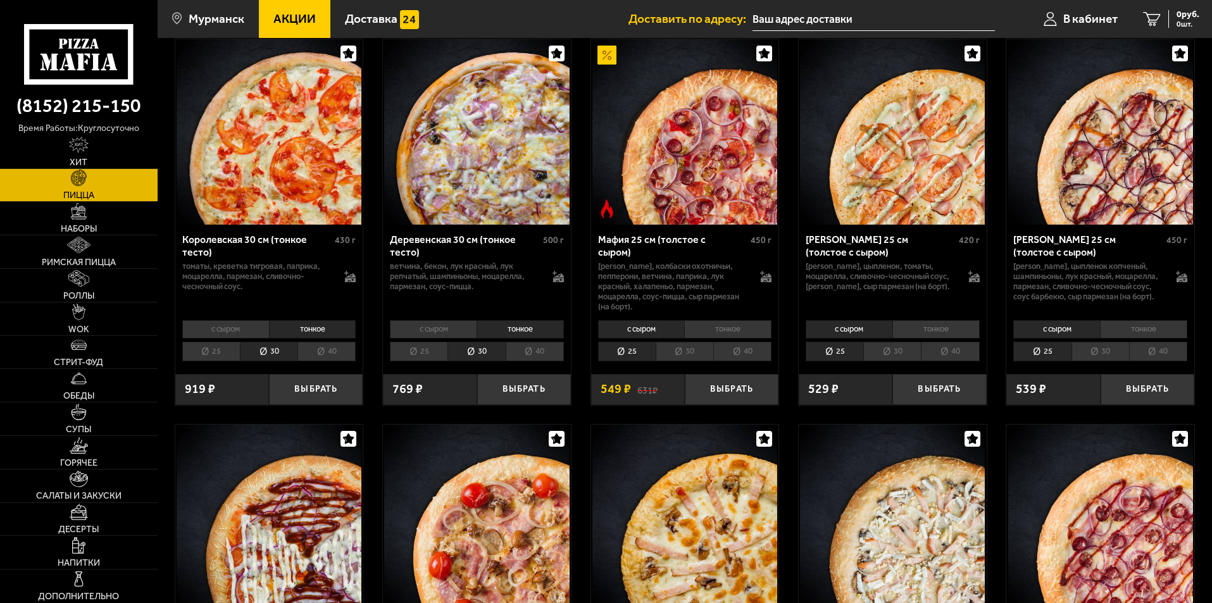
click at [671, 342] on li "30" at bounding box center [685, 352] width 58 height 20
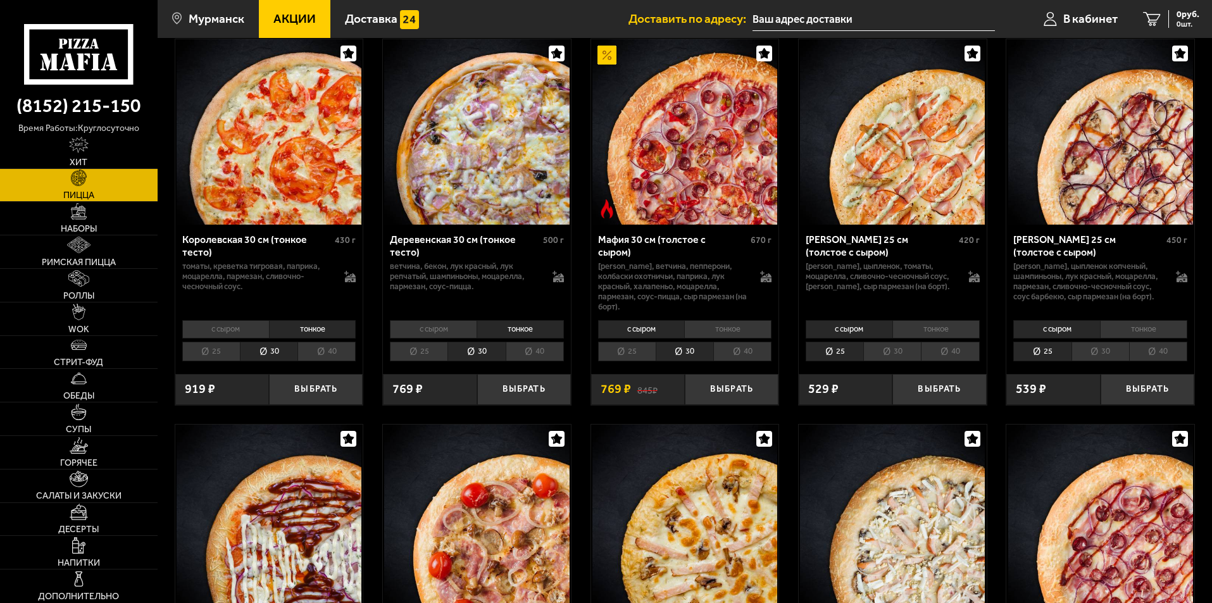
click at [713, 327] on li "тонкое" at bounding box center [727, 329] width 87 height 18
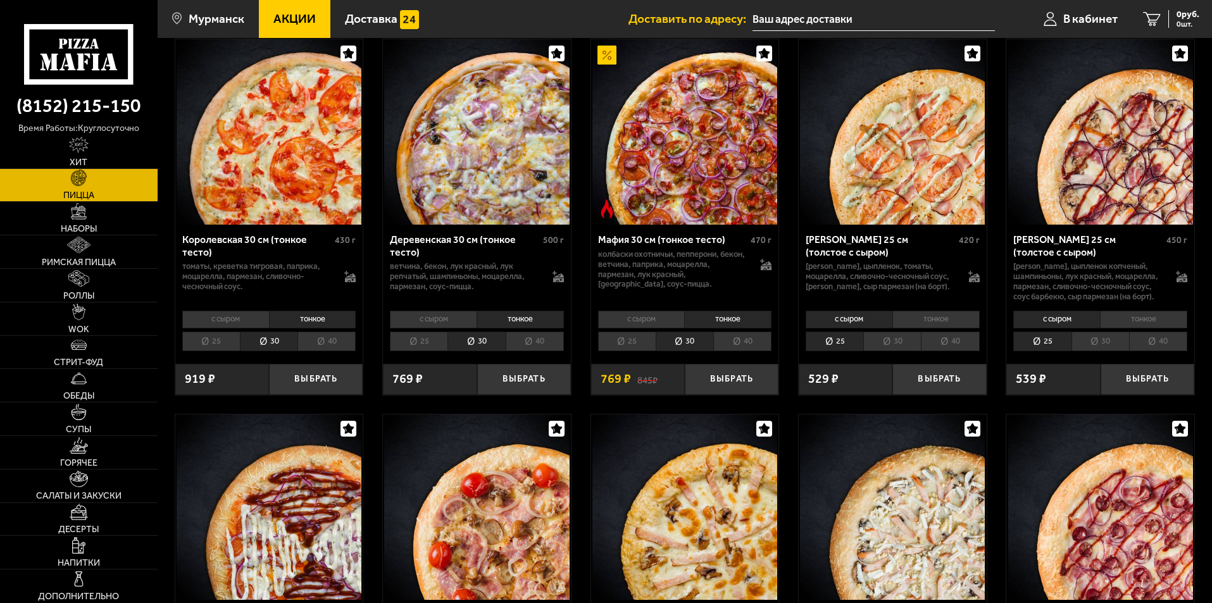
click at [906, 346] on li "30" at bounding box center [892, 342] width 58 height 20
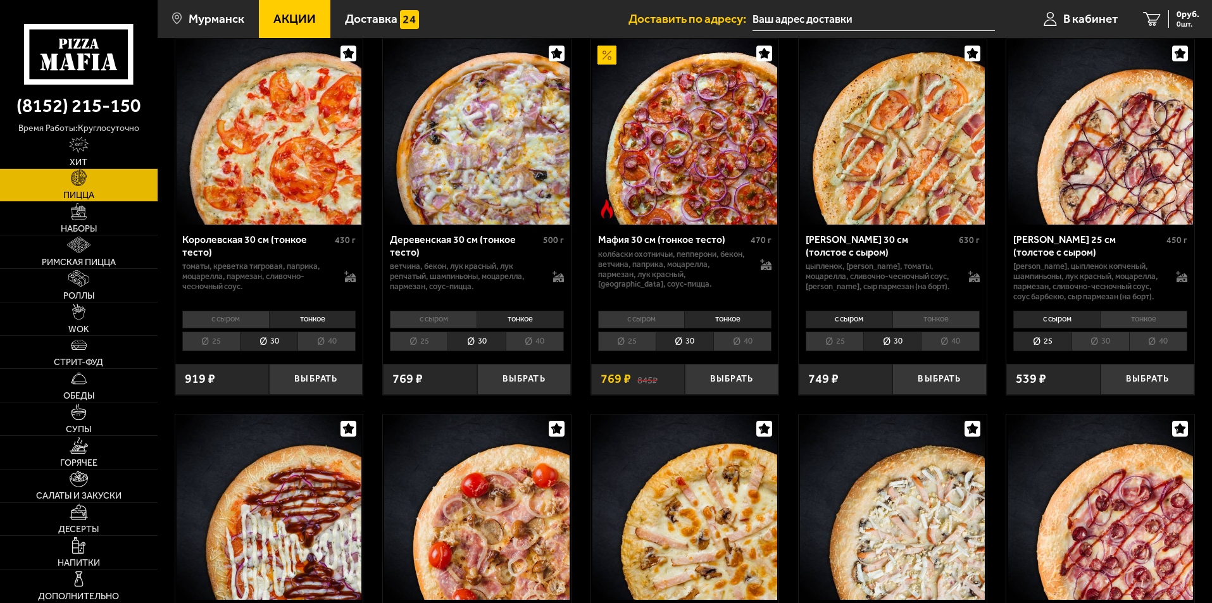
click at [931, 321] on li "тонкое" at bounding box center [935, 320] width 87 height 18
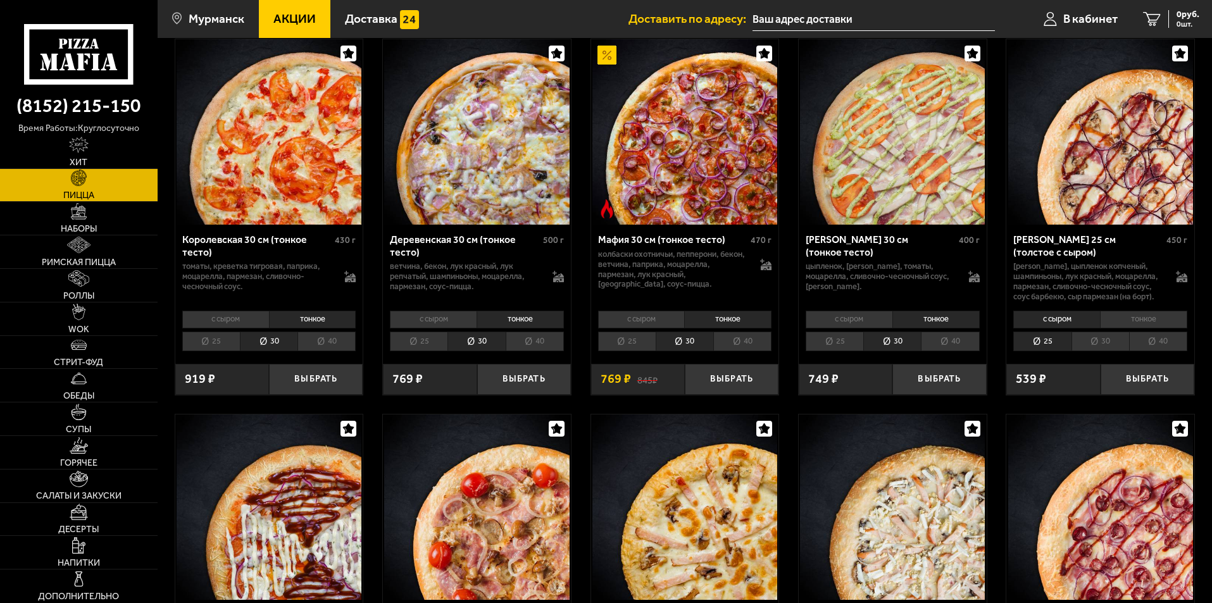
click at [1112, 340] on li "30" at bounding box center [1100, 342] width 58 height 20
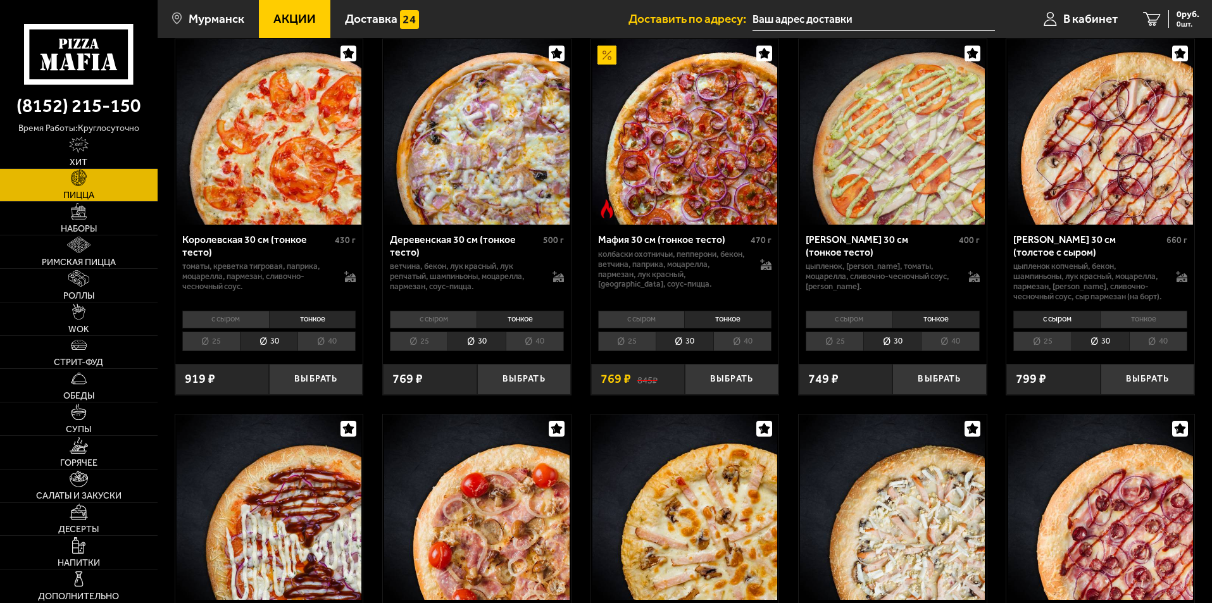
click at [1134, 325] on li "тонкое" at bounding box center [1143, 320] width 87 height 18
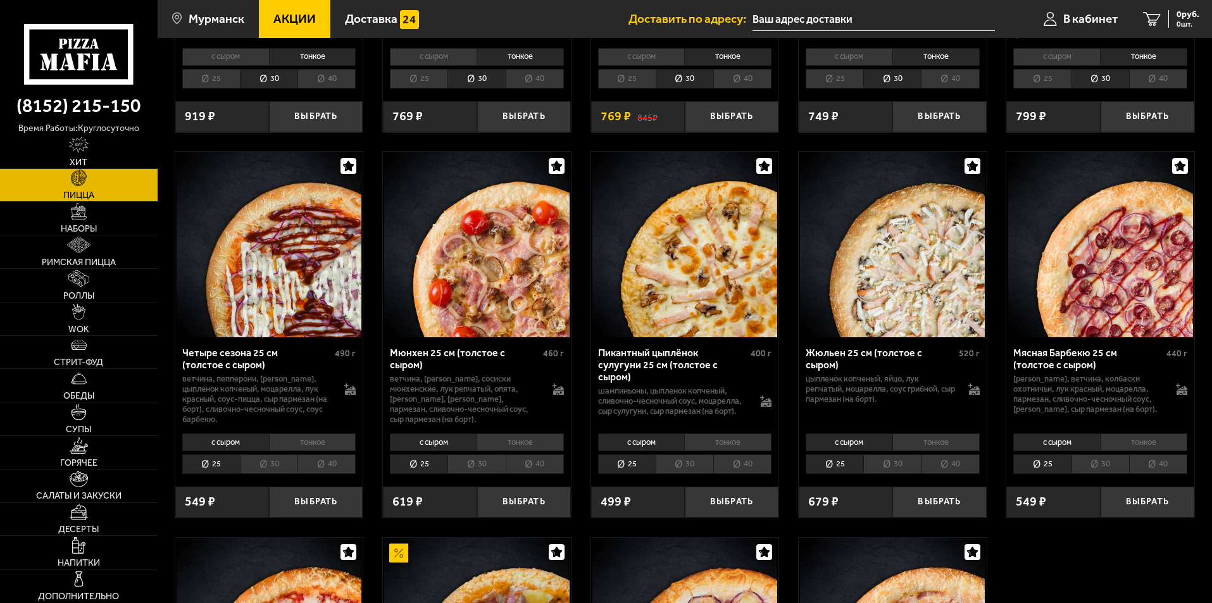
scroll to position [1772, 0]
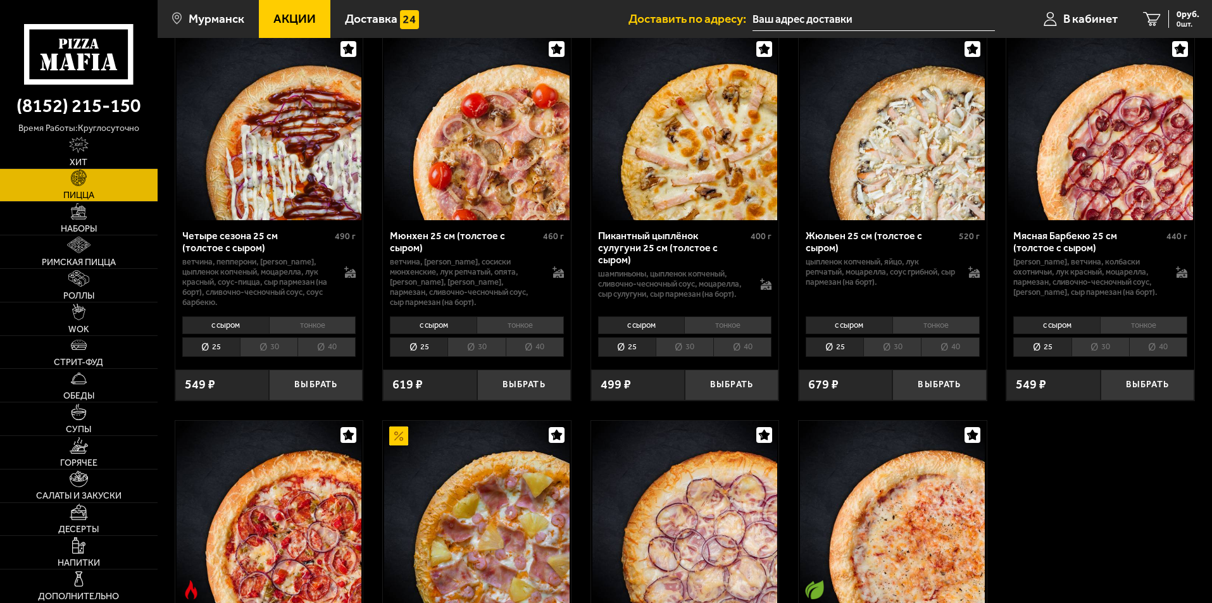
click at [281, 352] on li "30" at bounding box center [269, 347] width 58 height 20
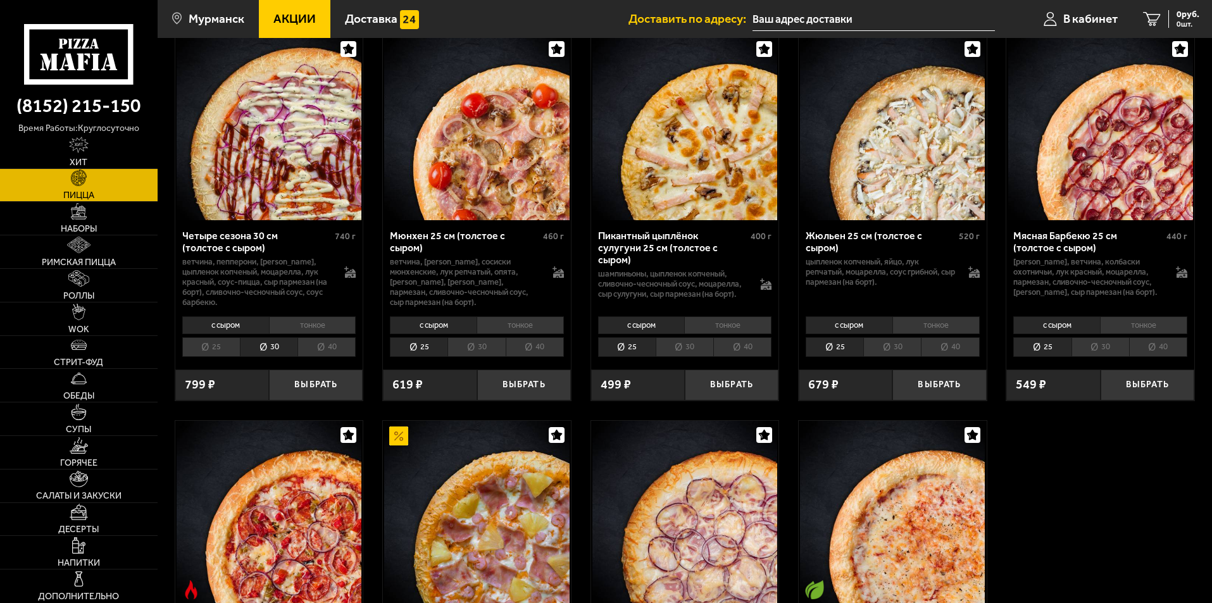
click at [302, 326] on li "тонкое" at bounding box center [312, 325] width 87 height 18
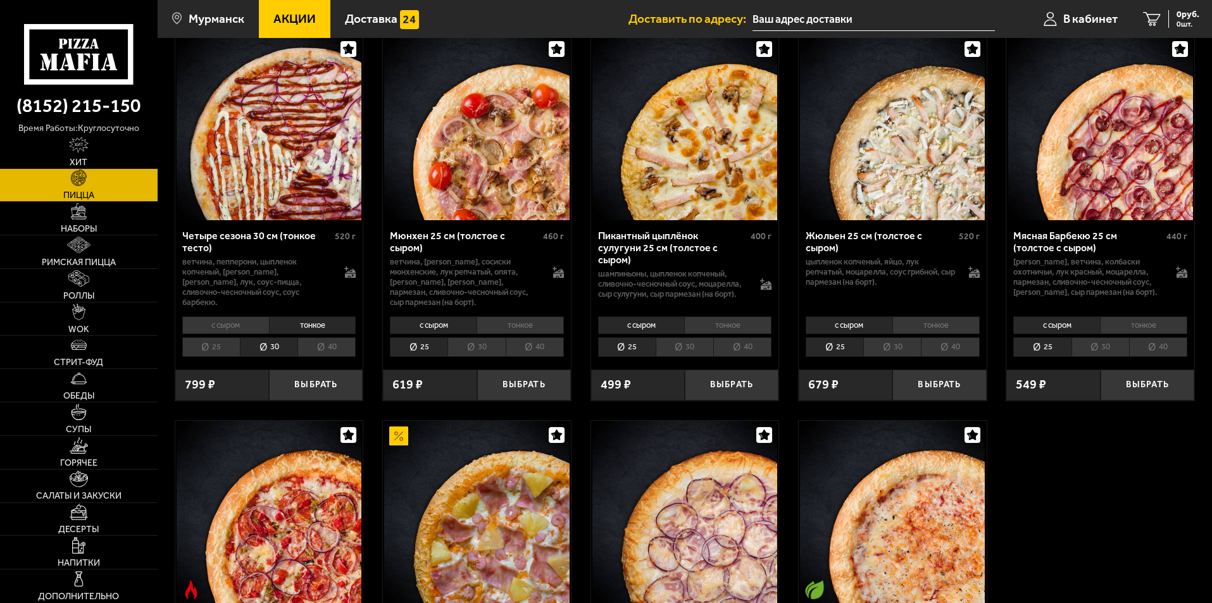
click at [475, 347] on li "30" at bounding box center [476, 347] width 58 height 20
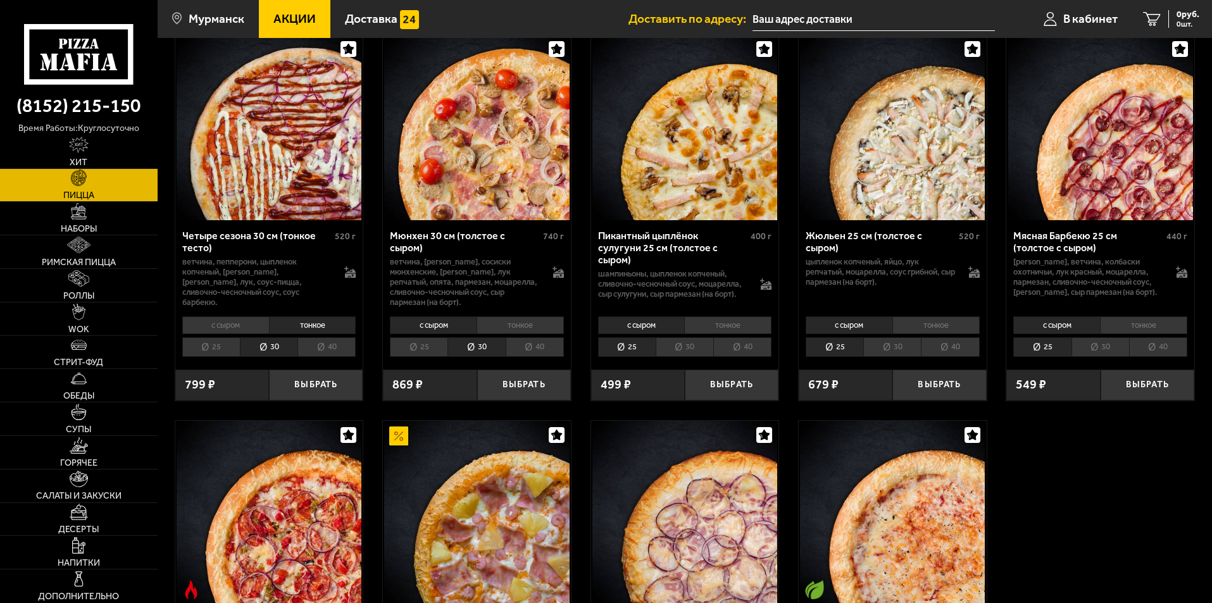
click at [507, 325] on li "тонкое" at bounding box center [519, 325] width 87 height 18
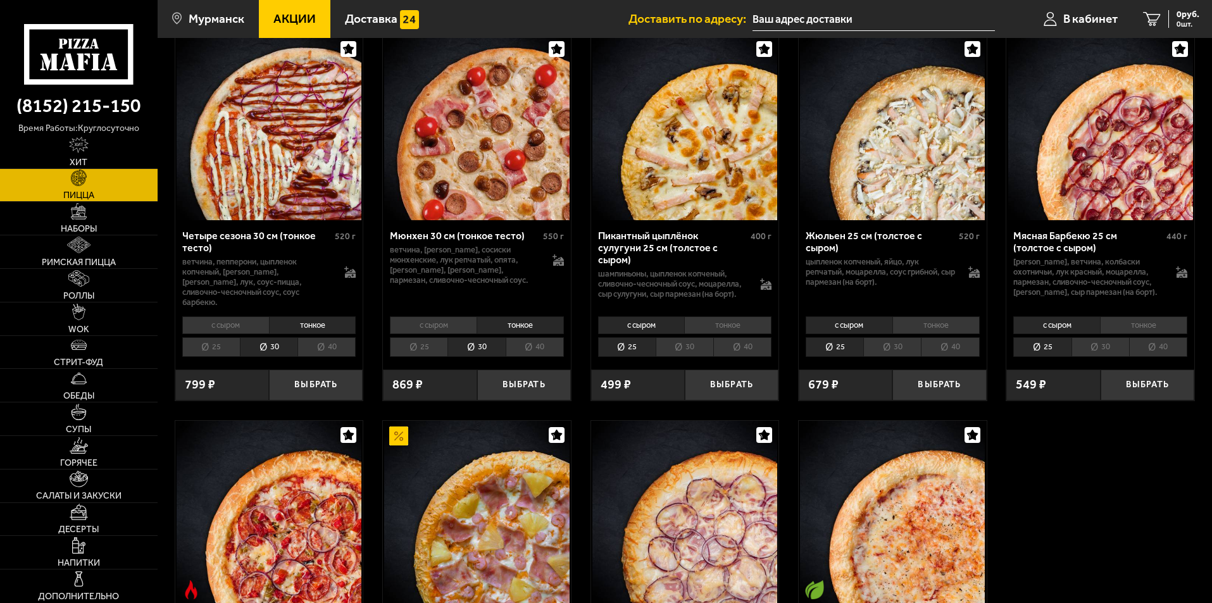
click at [682, 342] on li "30" at bounding box center [685, 347] width 58 height 20
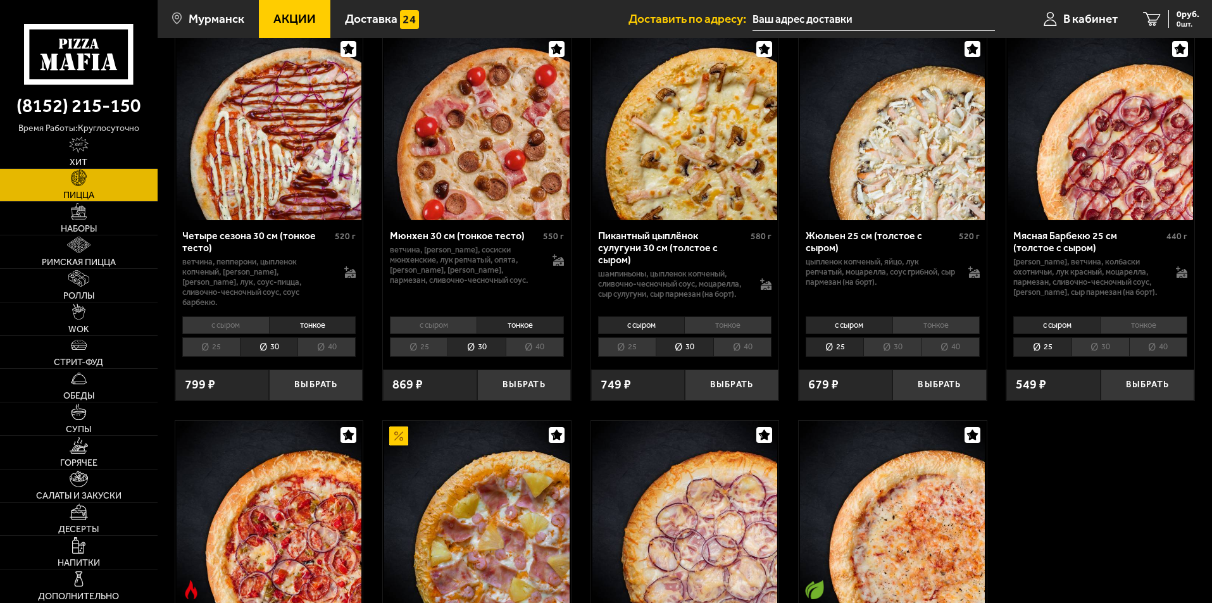
click at [712, 325] on li "тонкое" at bounding box center [727, 325] width 87 height 18
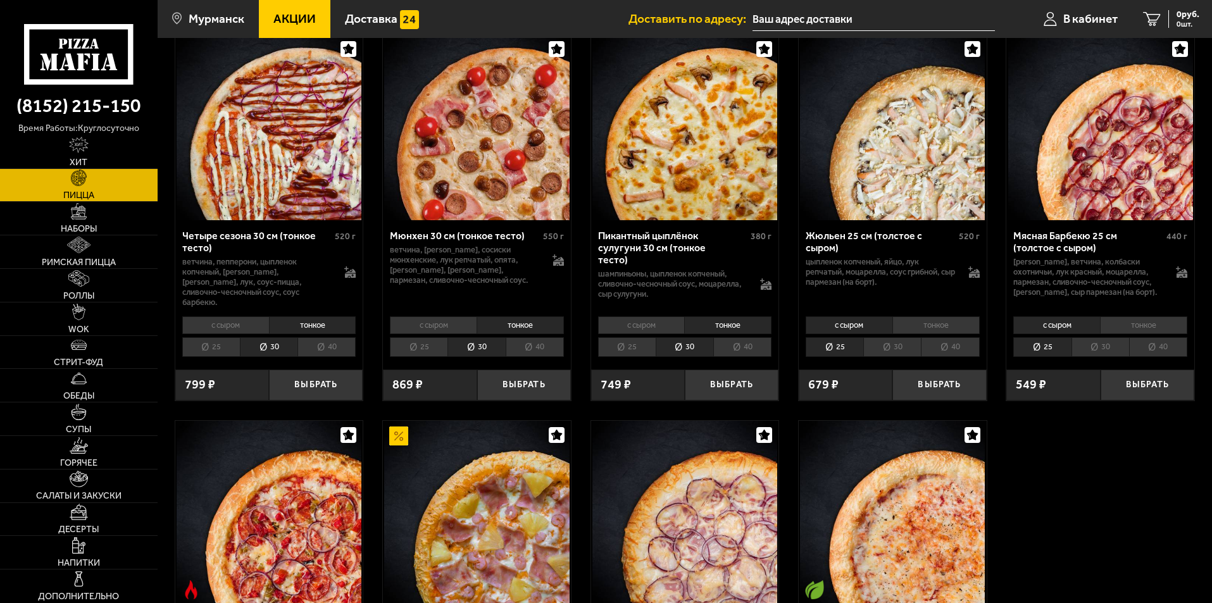
click at [902, 338] on li "30" at bounding box center [892, 347] width 58 height 20
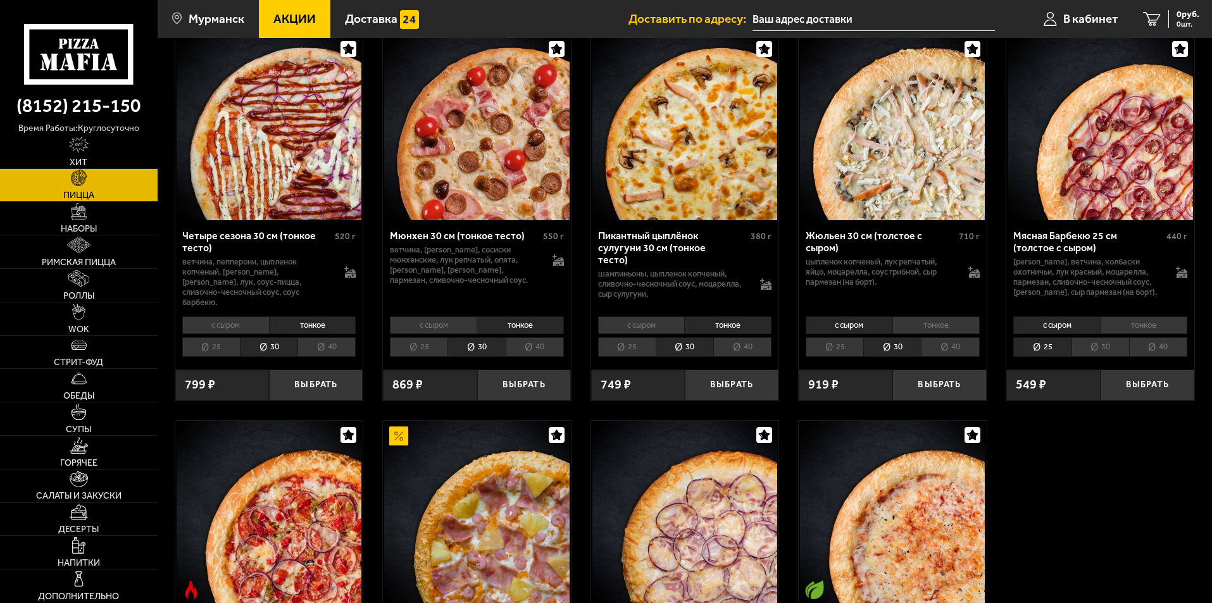
click at [941, 316] on li "тонкое" at bounding box center [935, 325] width 87 height 18
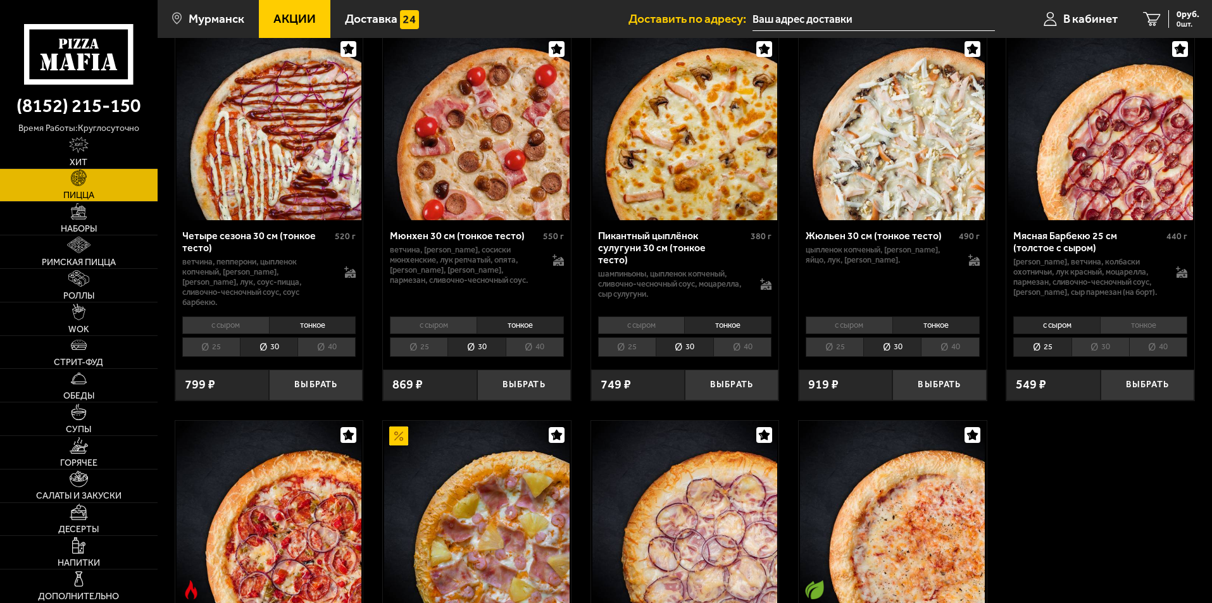
click at [1101, 337] on li "30" at bounding box center [1100, 347] width 58 height 20
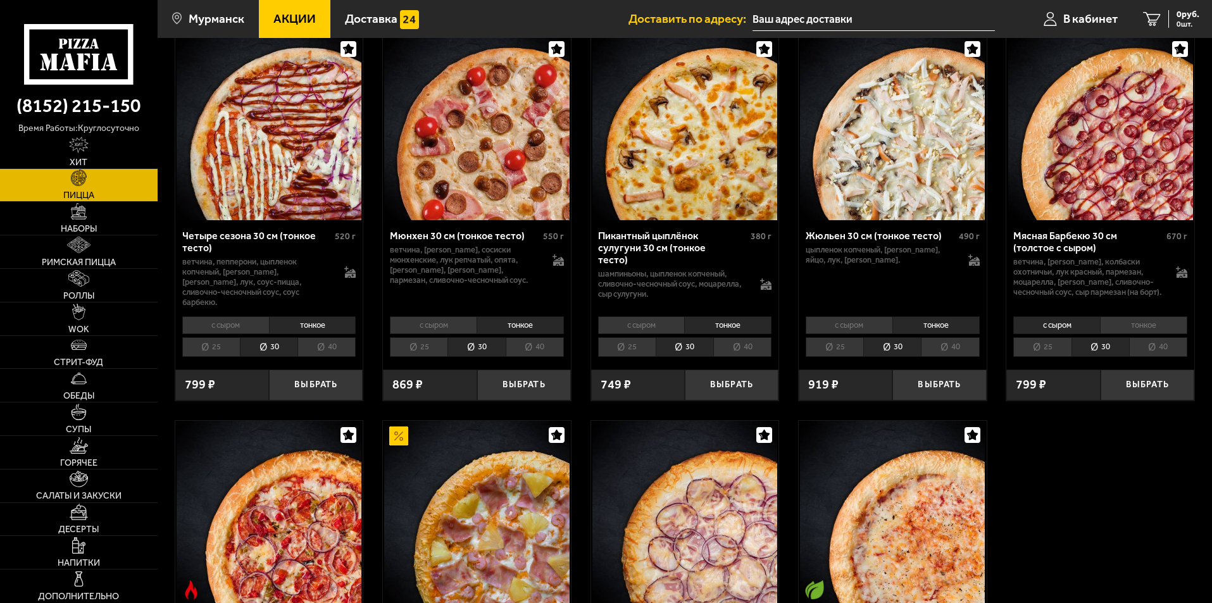
click at [1128, 321] on li "тонкое" at bounding box center [1143, 325] width 87 height 18
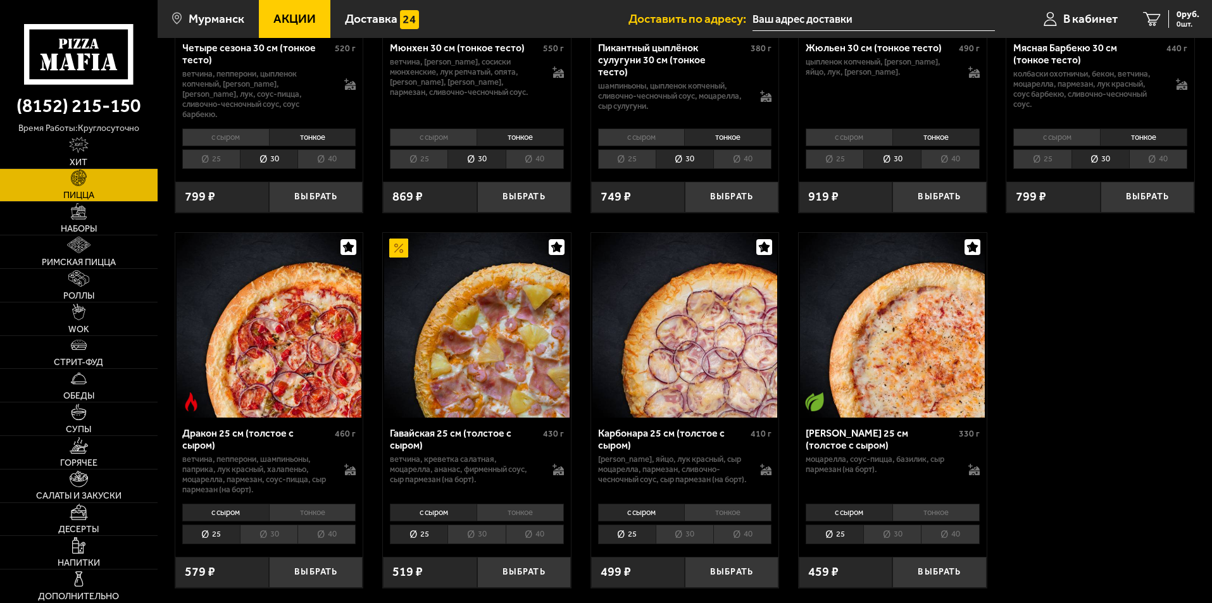
scroll to position [1962, 0]
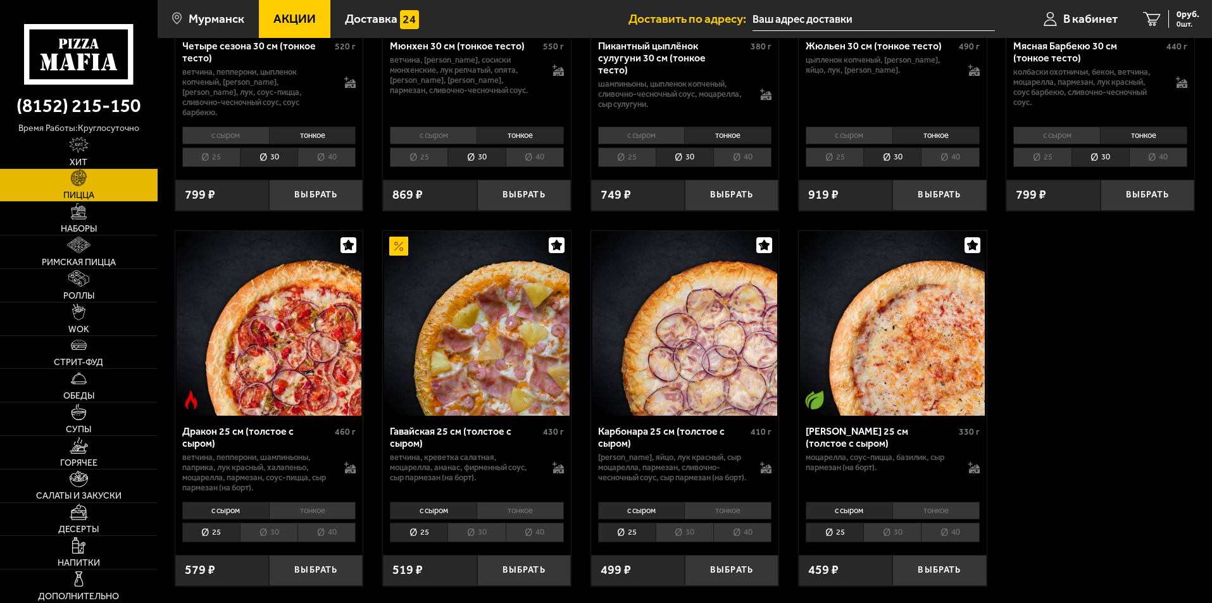
click at [902, 530] on li "30" at bounding box center [892, 533] width 58 height 20
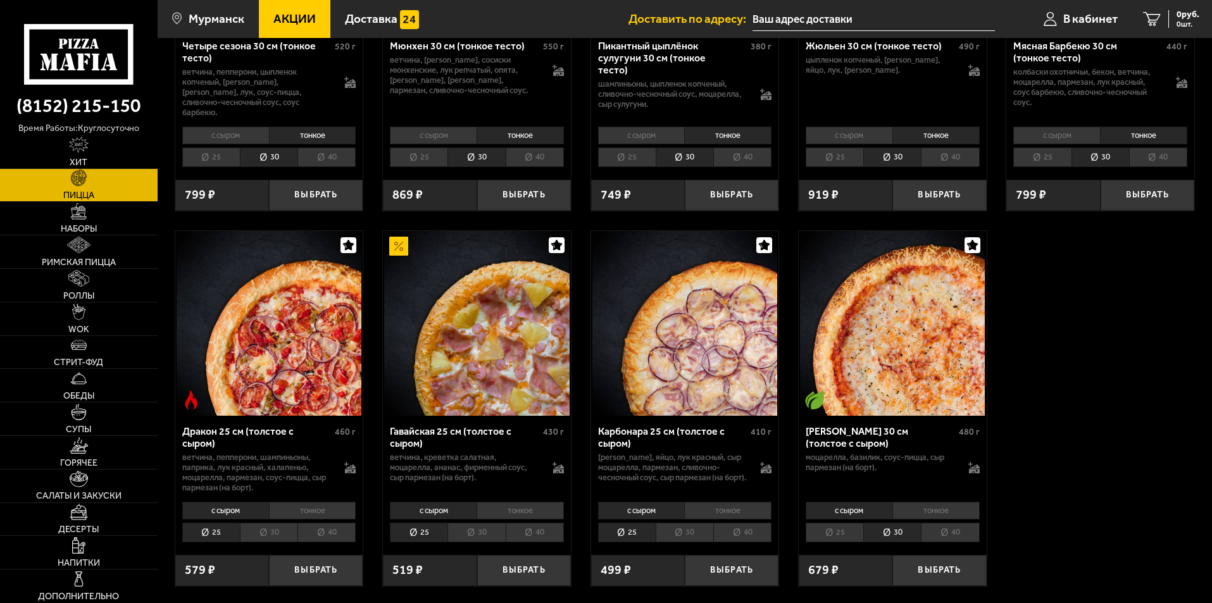
click at [916, 502] on li "тонкое" at bounding box center [935, 511] width 87 height 18
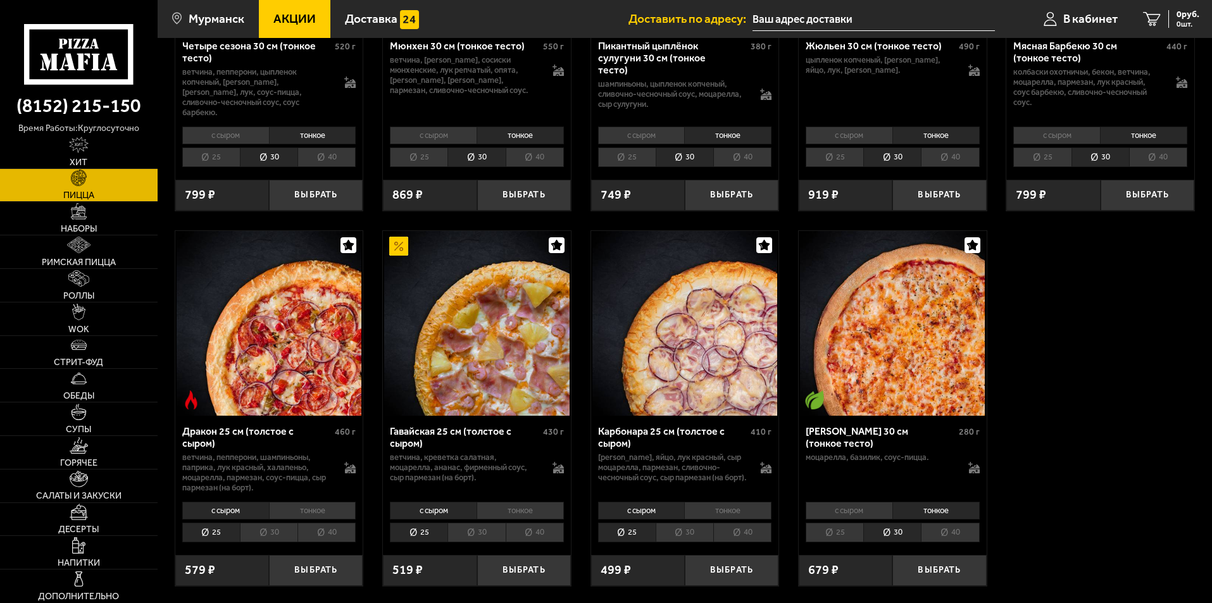
click at [704, 523] on li "30" at bounding box center [685, 533] width 58 height 20
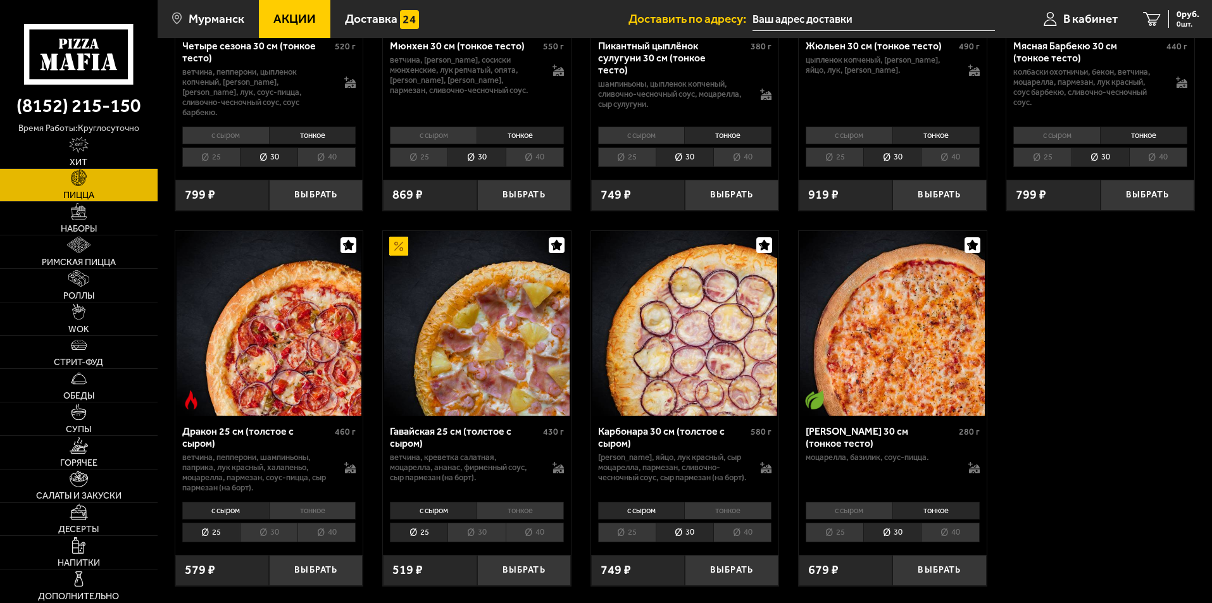
click at [721, 502] on li "тонкое" at bounding box center [727, 511] width 87 height 18
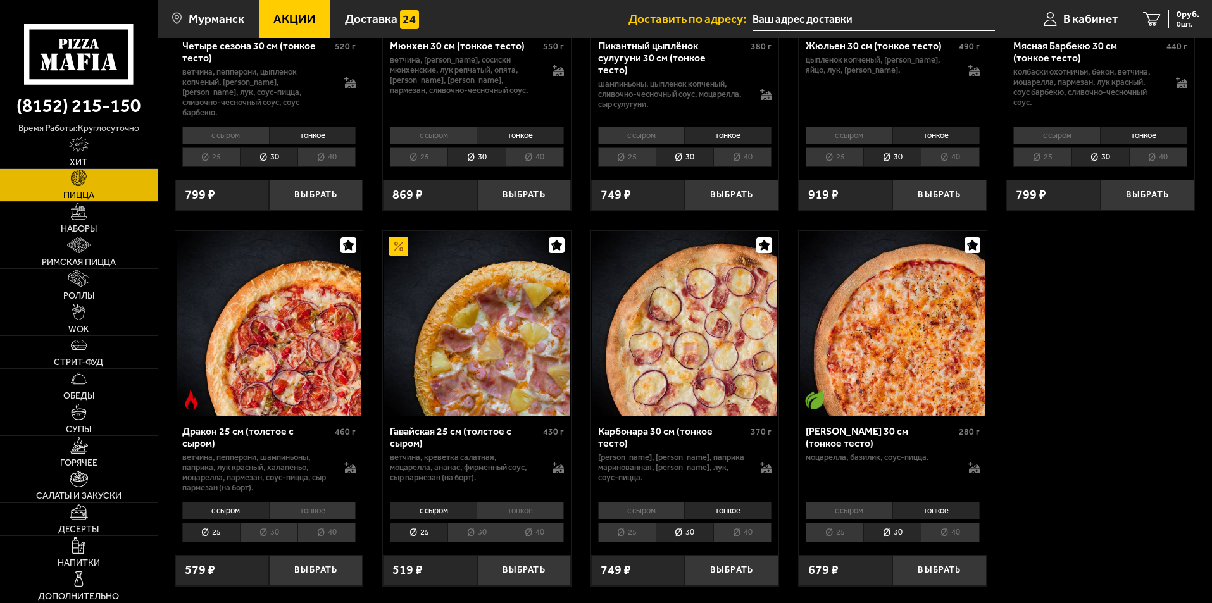
click at [489, 523] on li "30" at bounding box center [476, 533] width 58 height 20
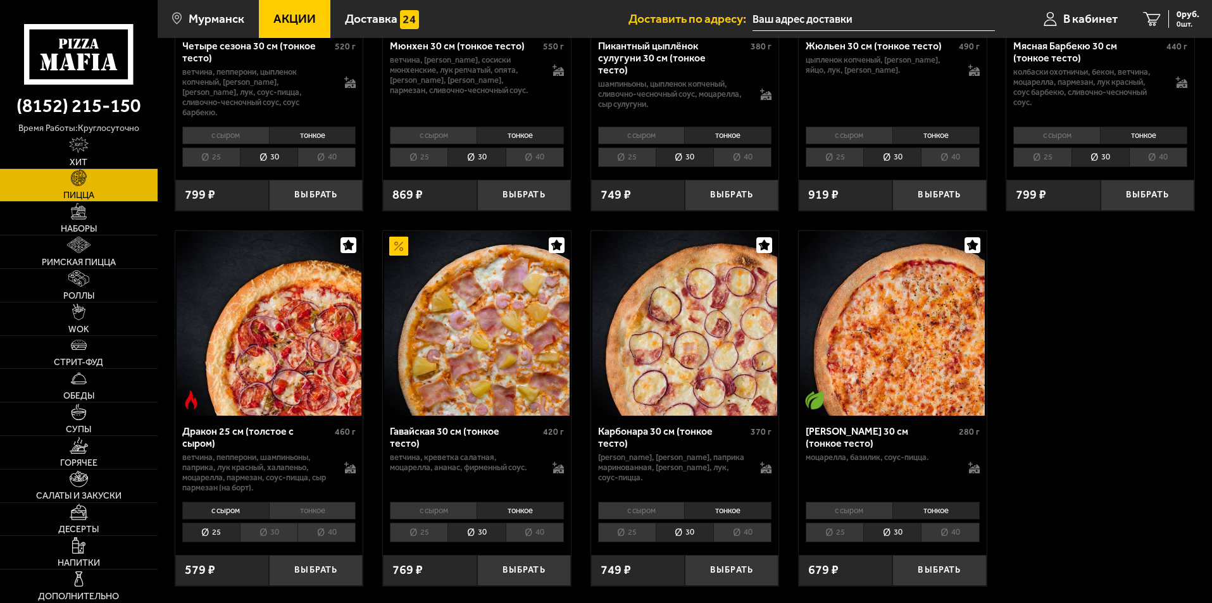
click at [282, 526] on li "30" at bounding box center [269, 533] width 58 height 20
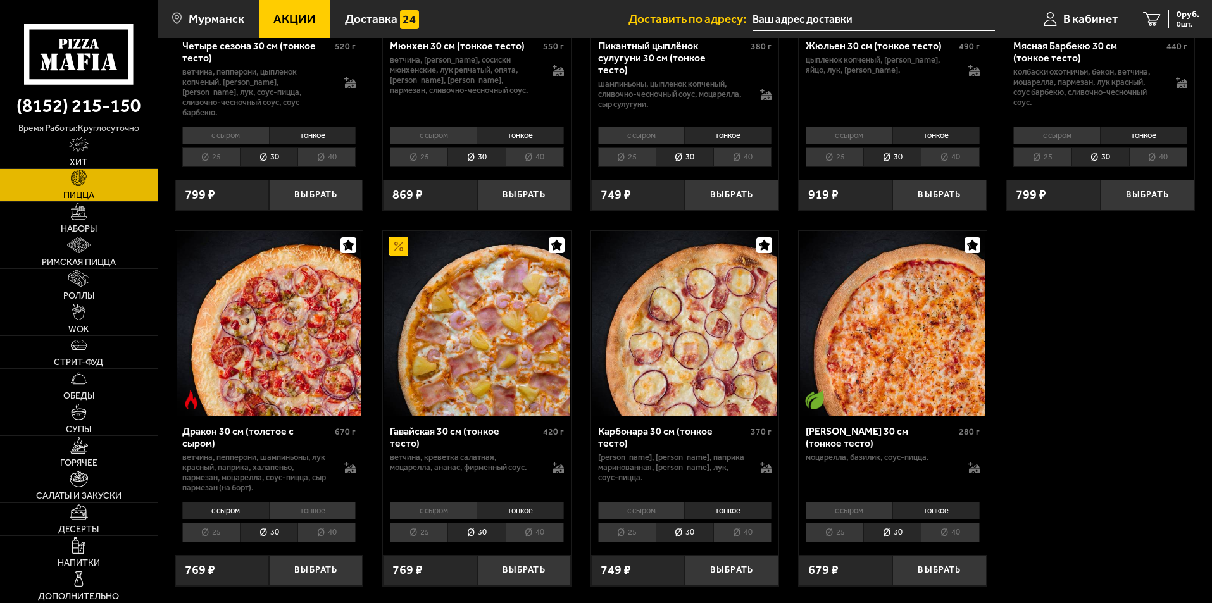
click at [297, 508] on li "тонкое" at bounding box center [312, 511] width 87 height 18
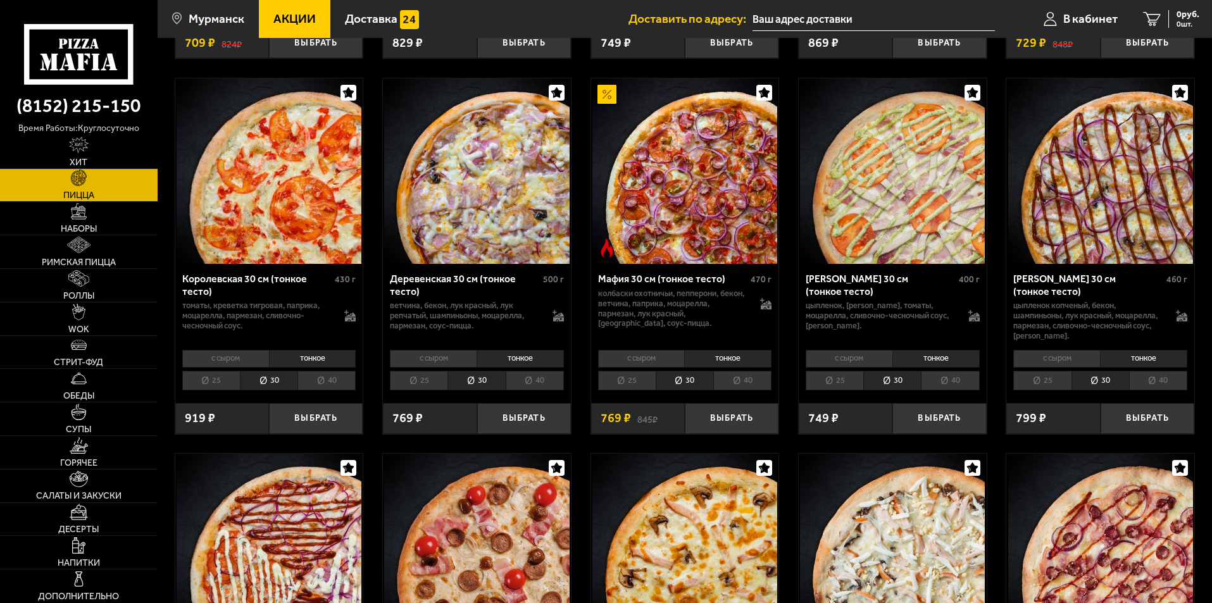
scroll to position [1356, 0]
